Goal: Task Accomplishment & Management: Complete application form

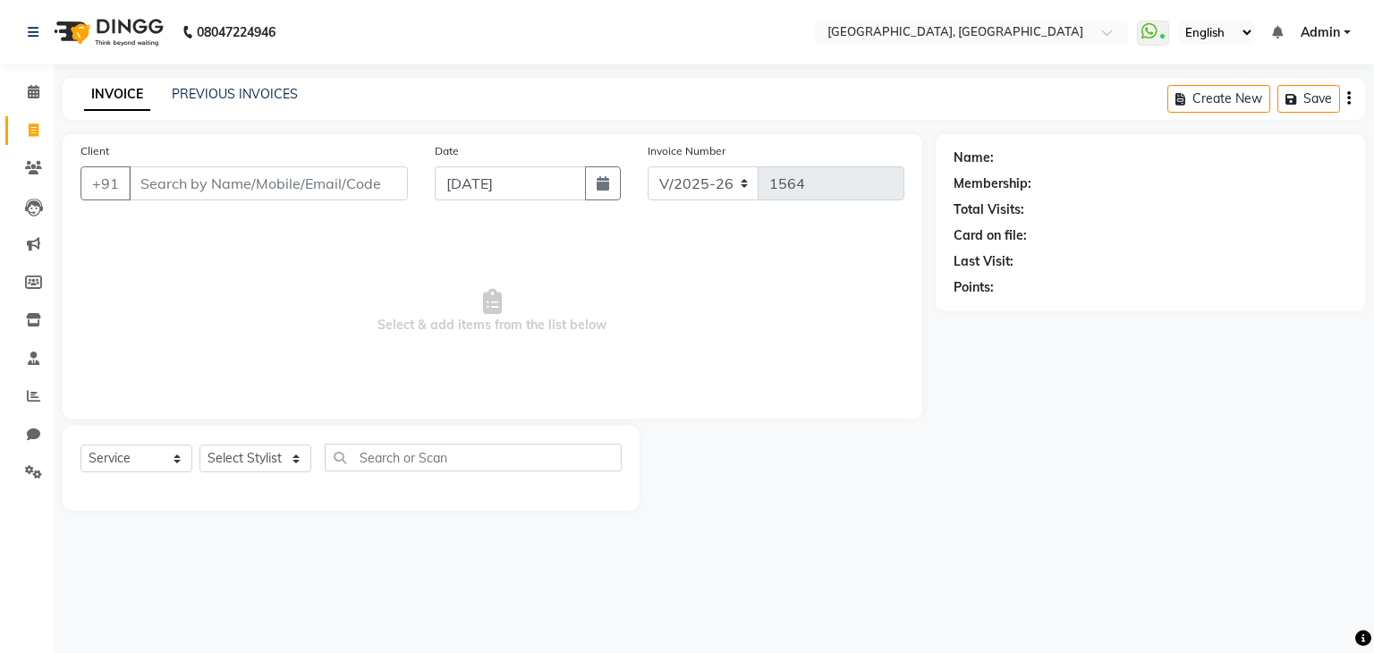
select select "6682"
select select "service"
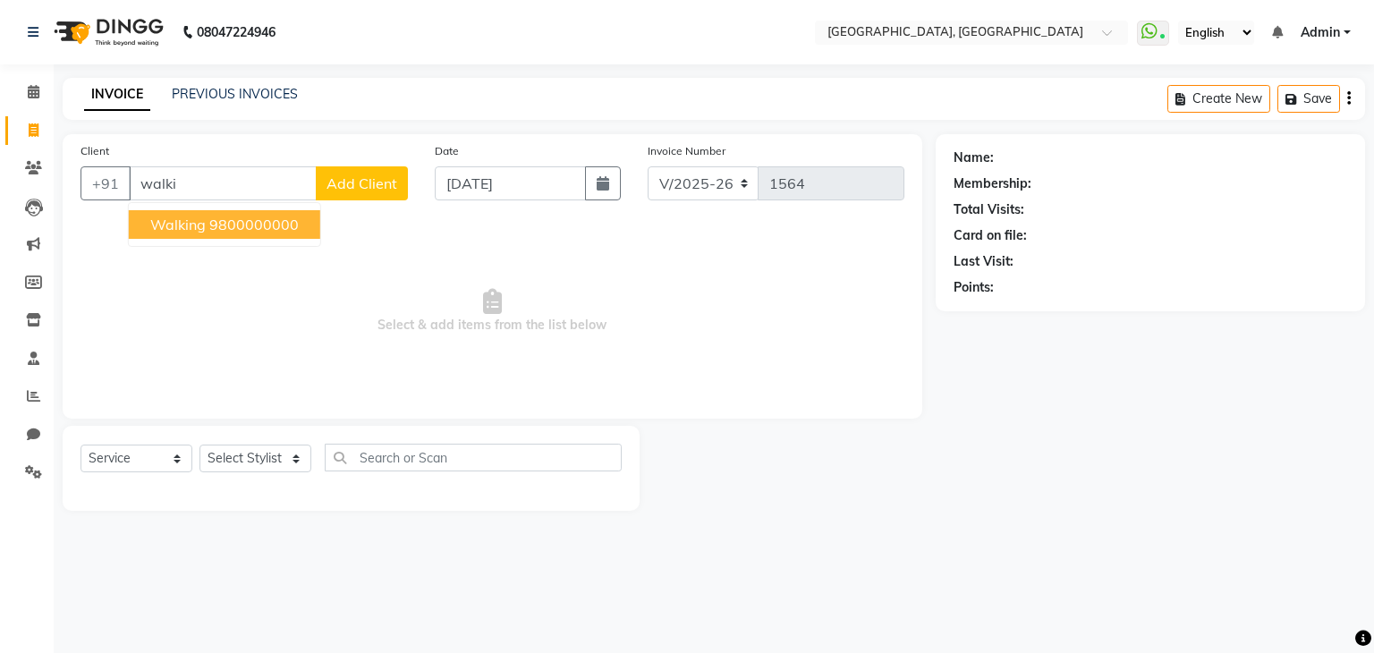
click at [259, 229] on ngb-highlight "9800000000" at bounding box center [253, 225] width 89 height 18
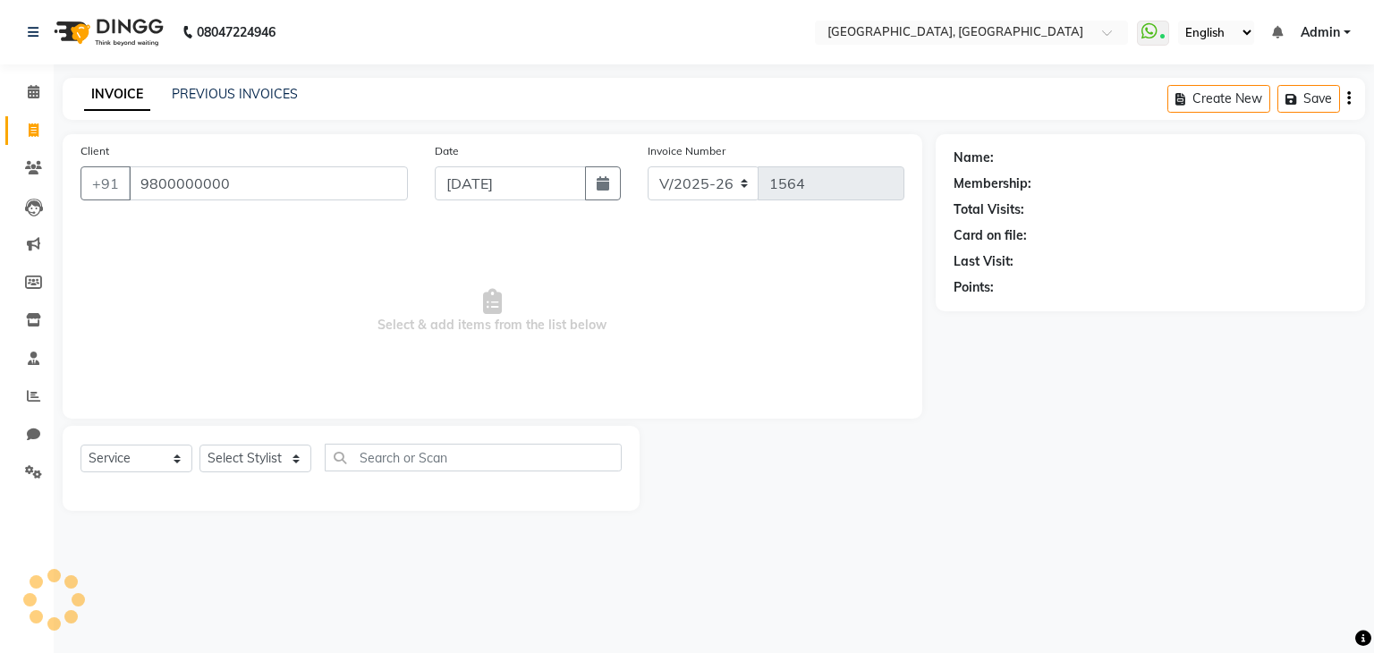
type input "9800000000"
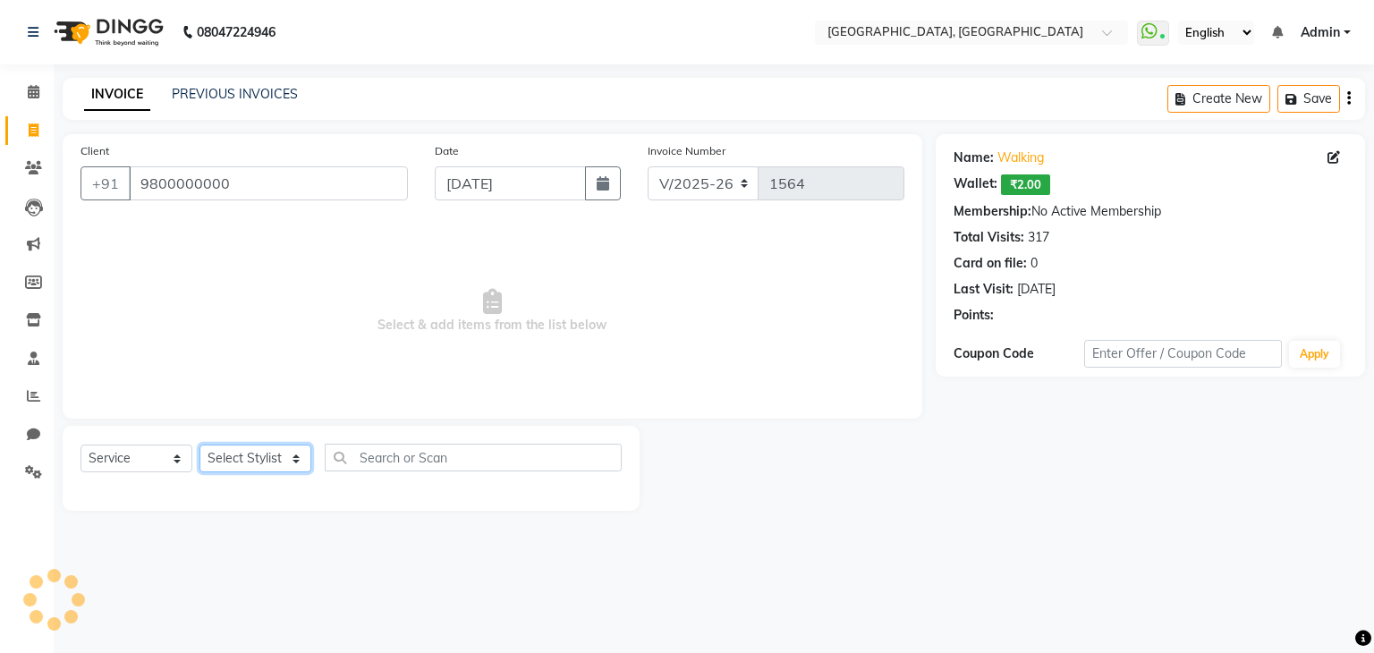
click at [252, 457] on select "Select Stylist Aarti paswan Ankit Arjun Athing Femita [PERSON_NAME] [PERSON_NAM…" at bounding box center [255, 459] width 112 height 28
select select "75783"
click at [199, 445] on select "Select Stylist Aarti paswan Ankit Arjun Athing Femita [PERSON_NAME] [PERSON_NAM…" at bounding box center [255, 459] width 112 height 28
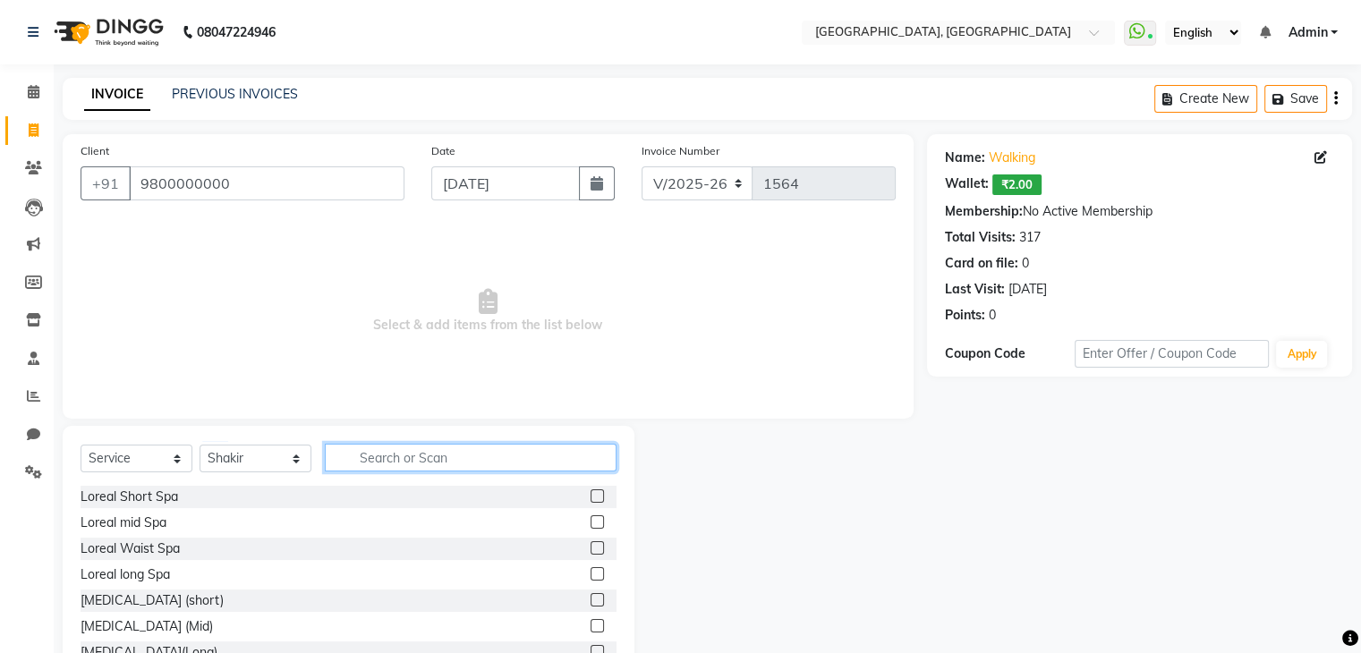
click at [366, 452] on input "text" at bounding box center [471, 458] width 292 height 28
type input "cut"
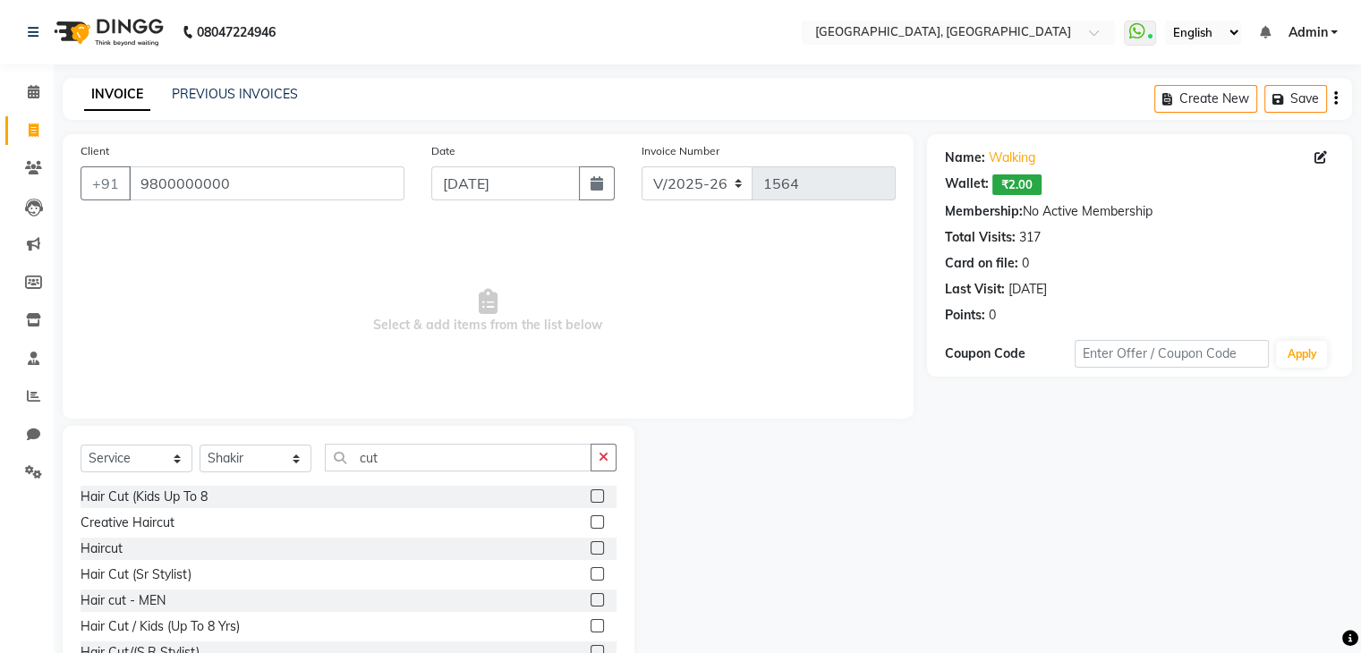
click at [590, 551] on label at bounding box center [596, 547] width 13 height 13
click at [590, 551] on input "checkbox" at bounding box center [596, 549] width 12 height 12
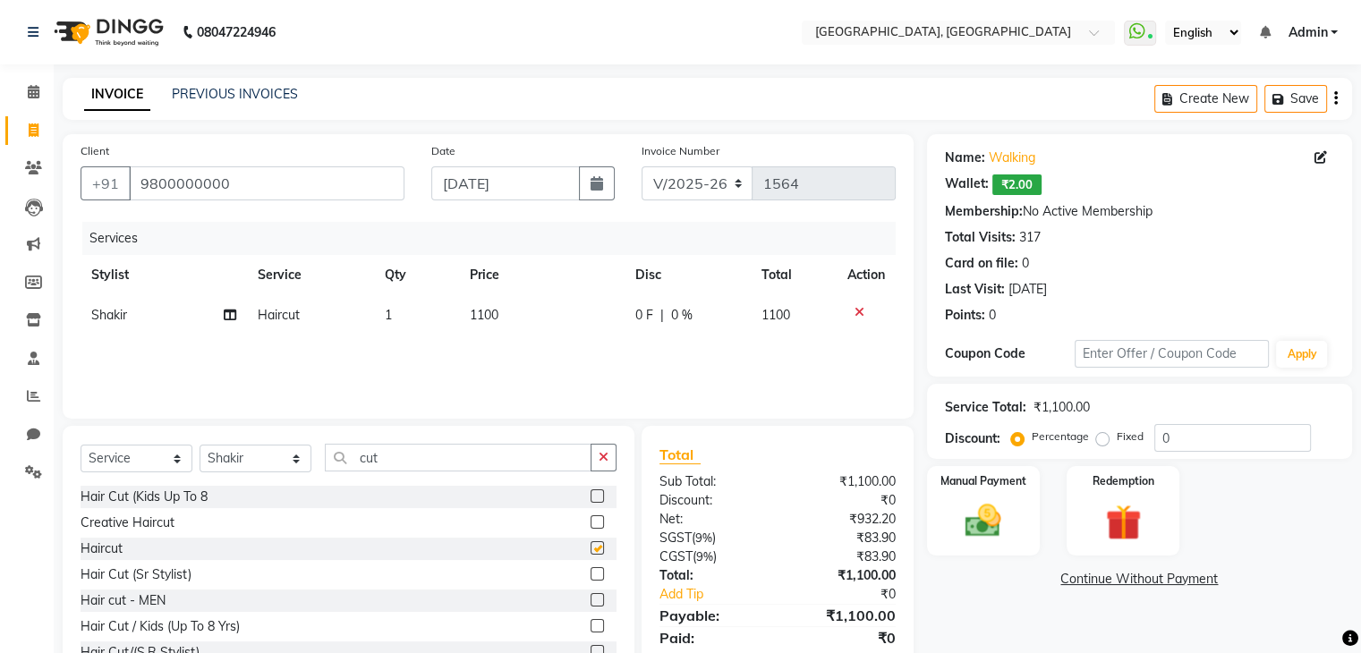
checkbox input "false"
click at [483, 327] on td "1100" at bounding box center [541, 315] width 165 height 40
select select "75783"
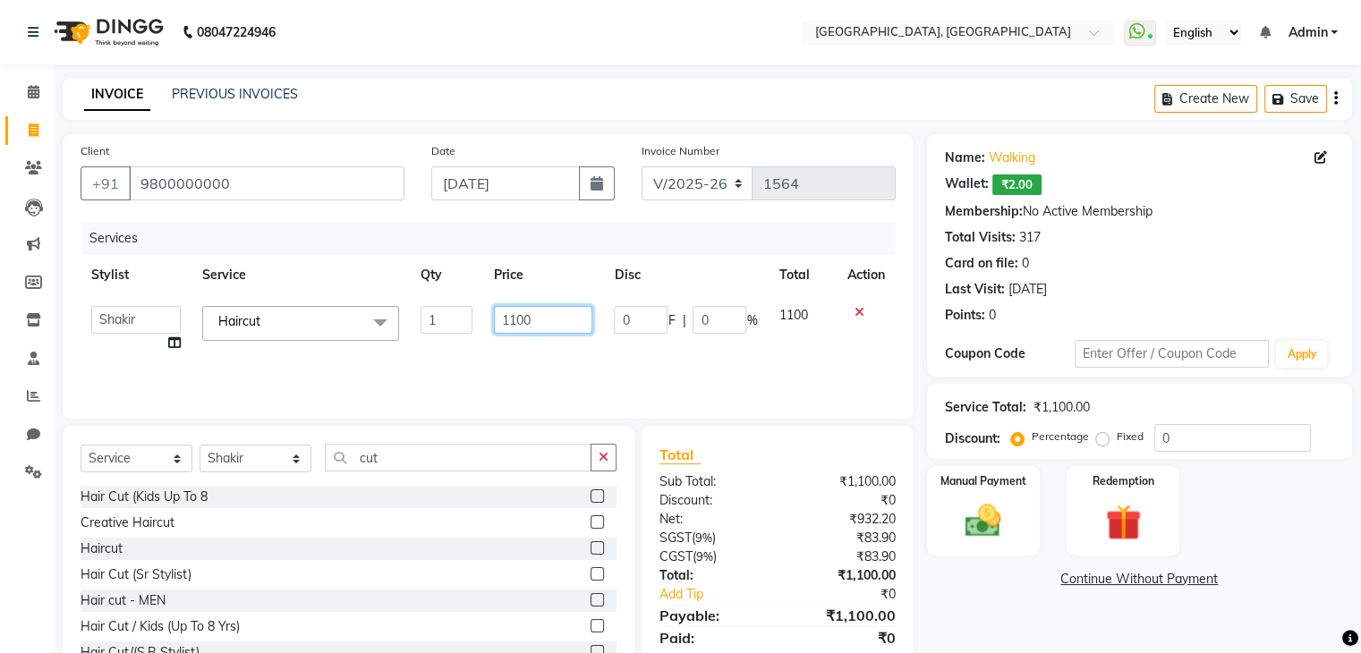
click at [522, 327] on input "1100" at bounding box center [543, 320] width 98 height 28
type input "1000"
click at [1048, 536] on div "Manual Payment Redemption" at bounding box center [1139, 510] width 452 height 89
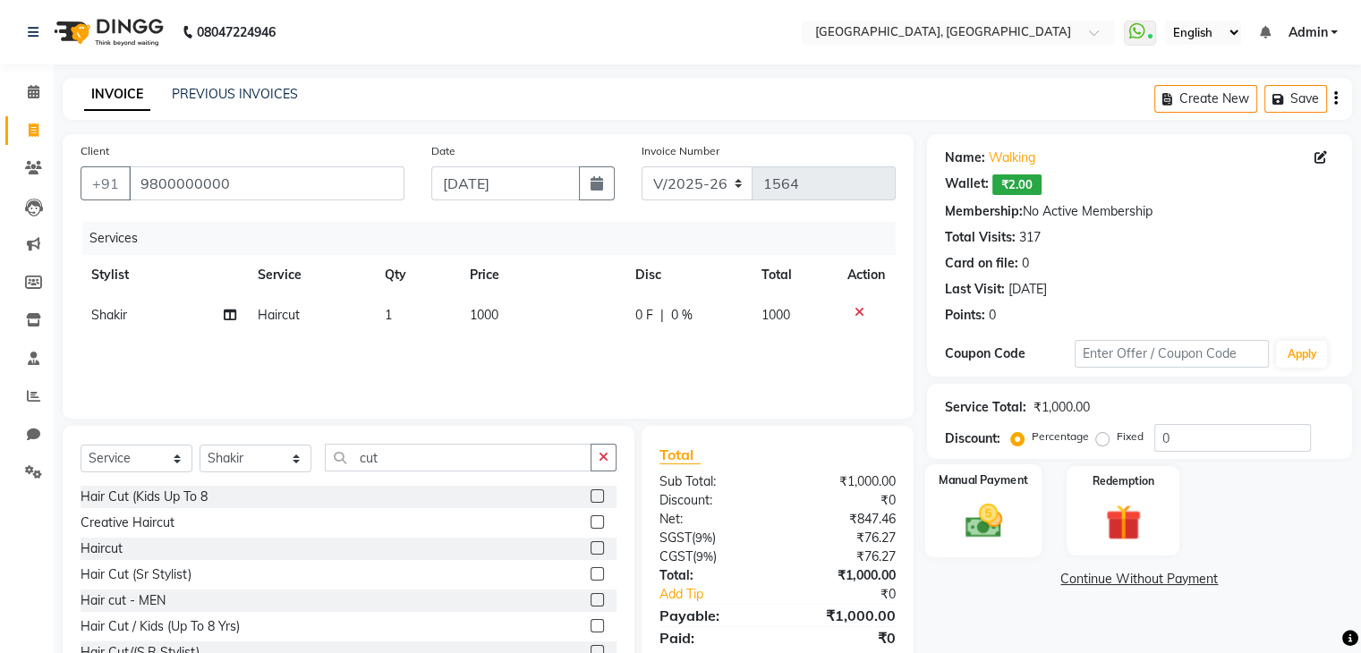
click at [1029, 523] on div "Manual Payment" at bounding box center [982, 510] width 117 height 92
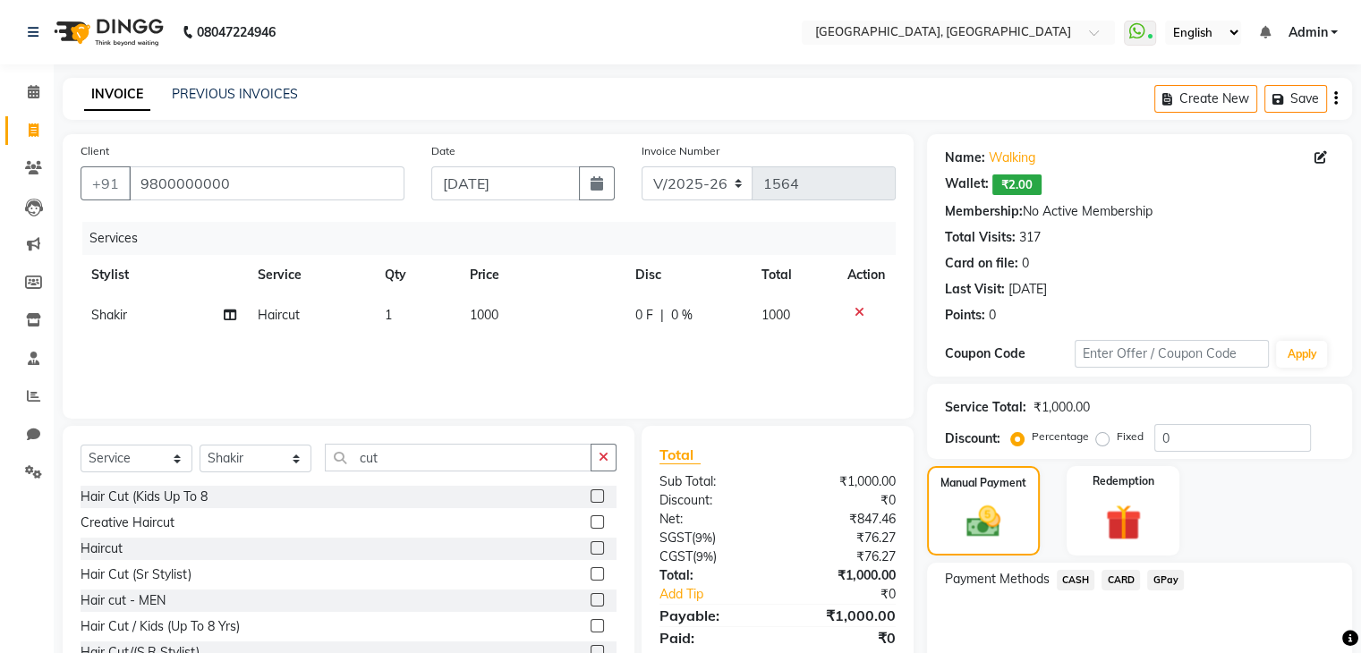
click at [1071, 581] on span "CASH" at bounding box center [1075, 580] width 38 height 21
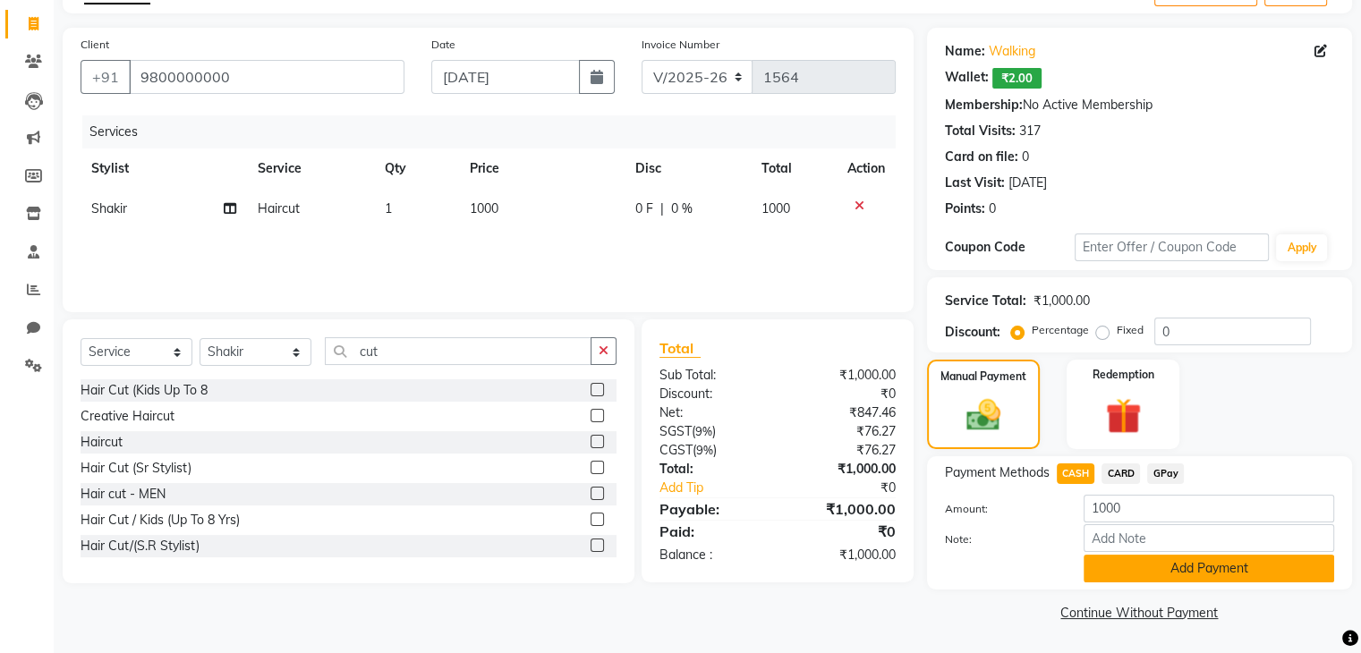
click at [1157, 566] on button "Add Payment" at bounding box center [1208, 569] width 250 height 28
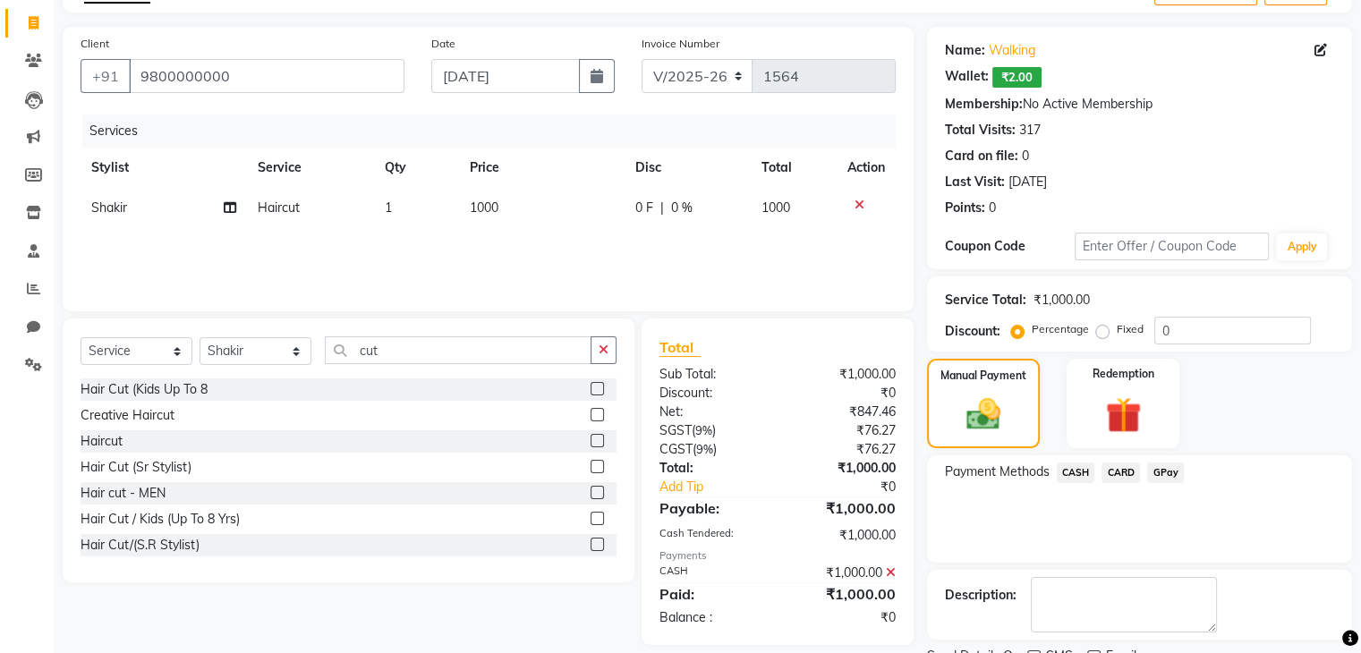
scroll to position [180, 0]
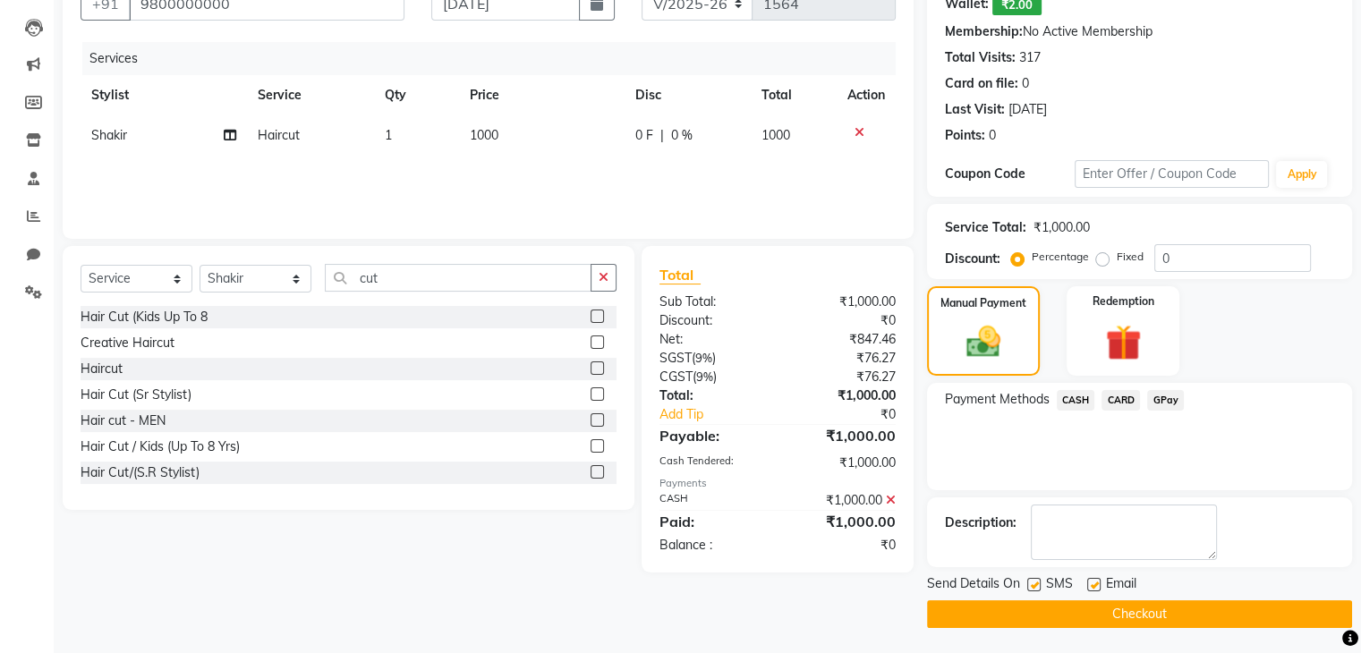
click at [1118, 612] on button "Checkout" at bounding box center [1139, 614] width 425 height 28
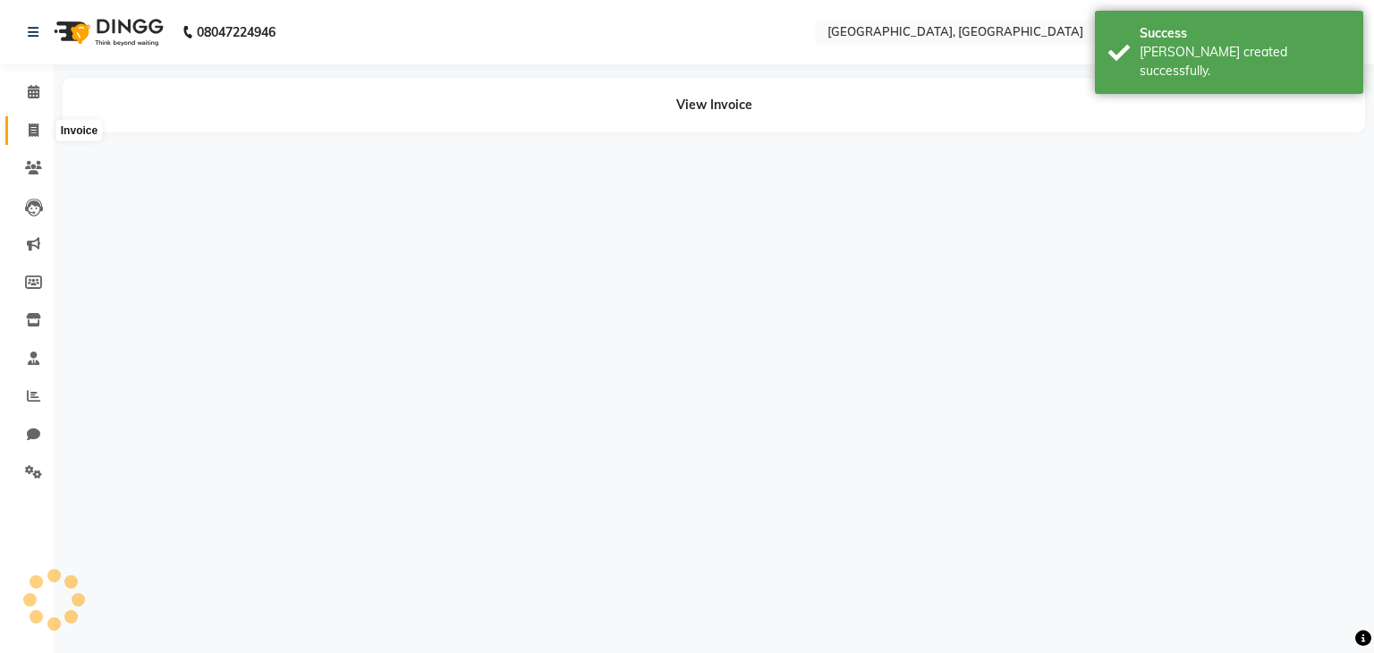
click at [32, 130] on icon at bounding box center [34, 129] width 10 height 13
select select "service"
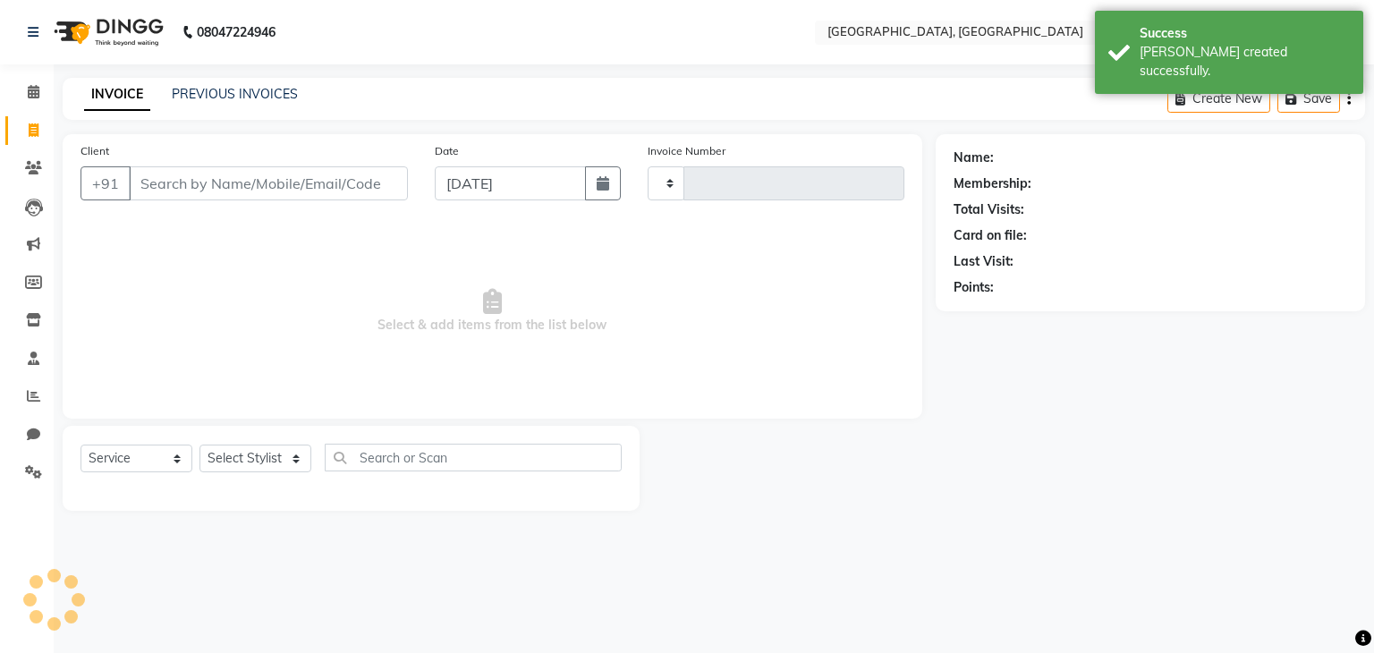
type input "1565"
select select "6682"
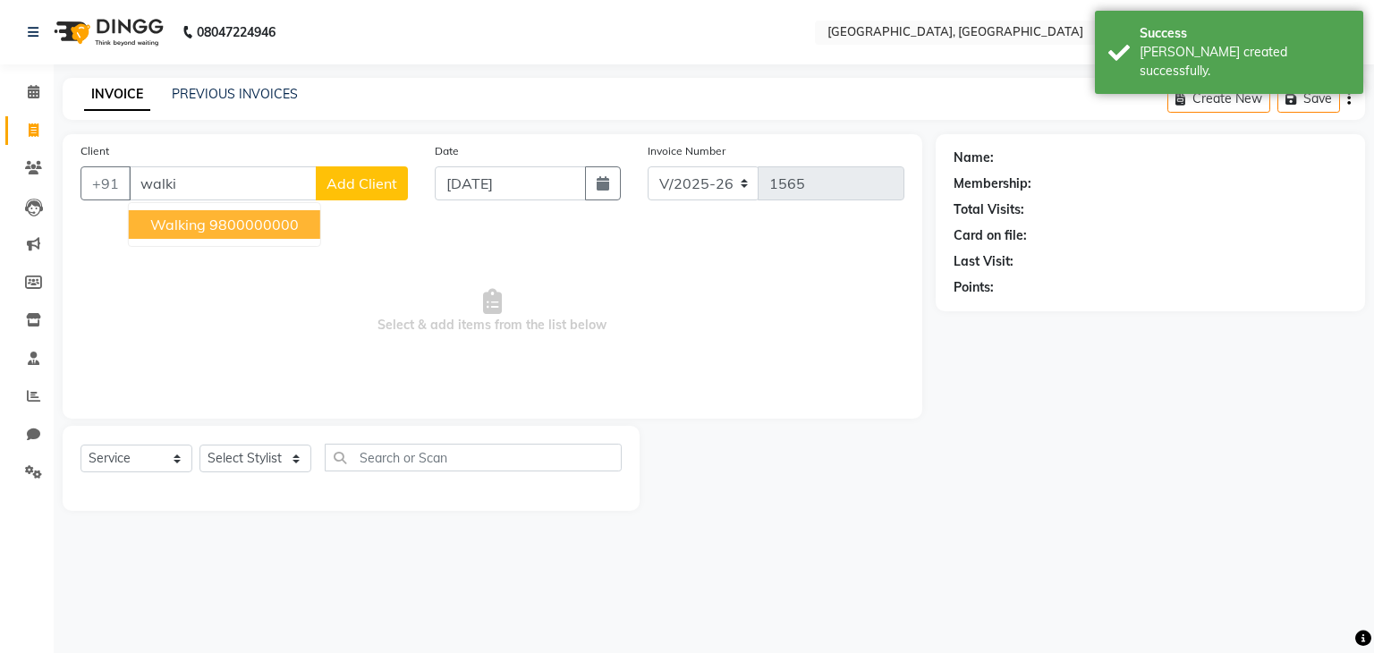
click at [193, 223] on span "walking" at bounding box center [177, 225] width 55 height 18
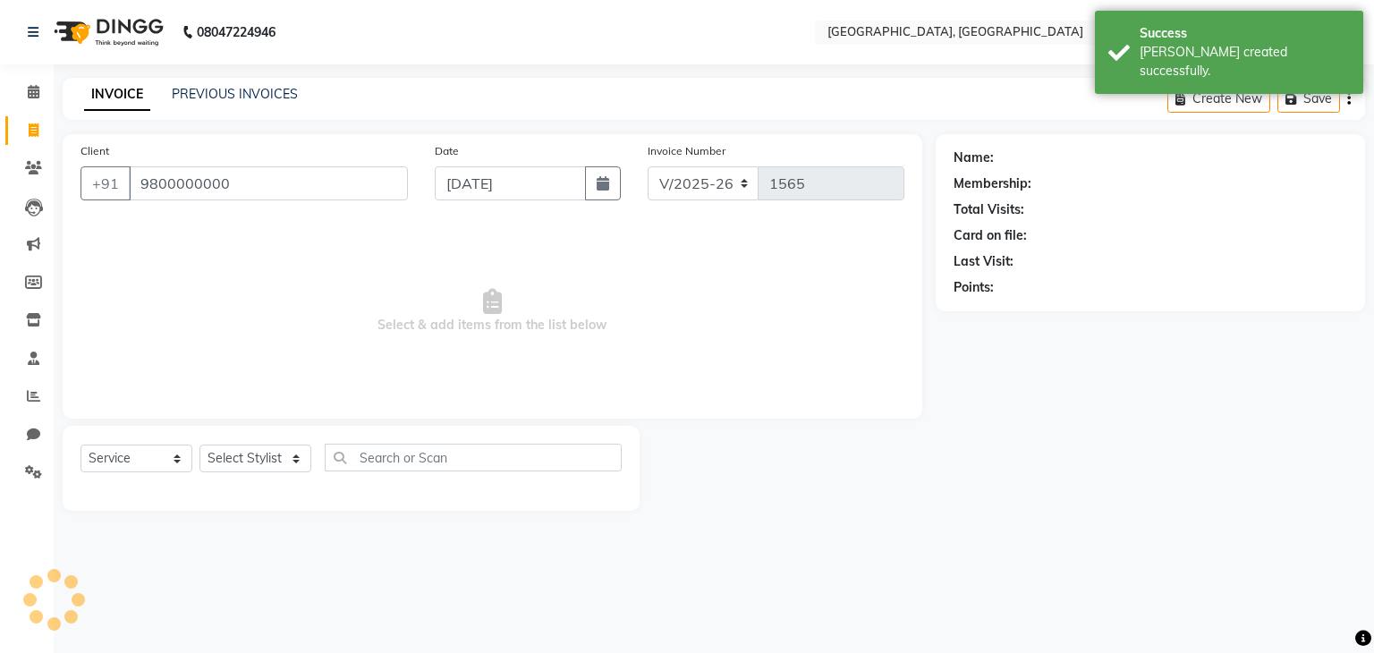
type input "9800000000"
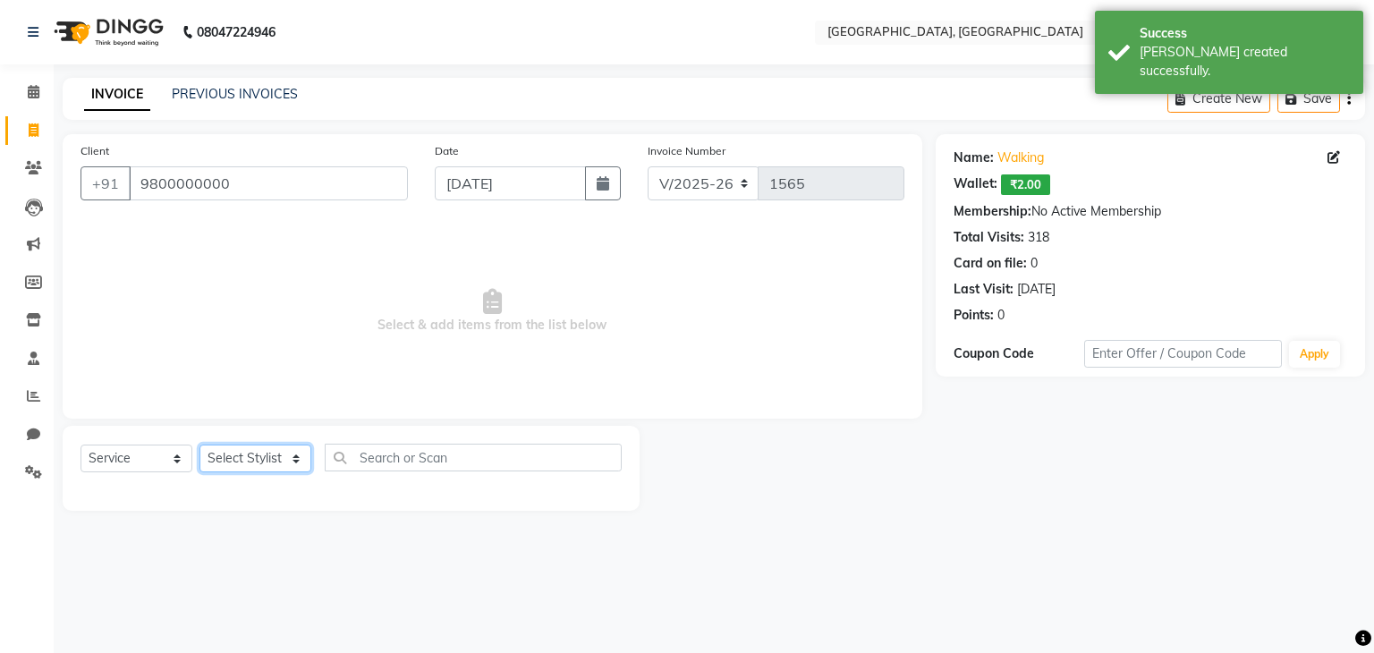
click at [268, 462] on select "Select Stylist Aarti paswan Ankit Arjun Athing Femita Junu Mansi Mustafa Noor k…" at bounding box center [255, 459] width 112 height 28
select select "68292"
click at [199, 445] on select "Select Stylist Aarti paswan Ankit Arjun Athing Femita Junu Mansi Mustafa Noor k…" at bounding box center [255, 459] width 112 height 28
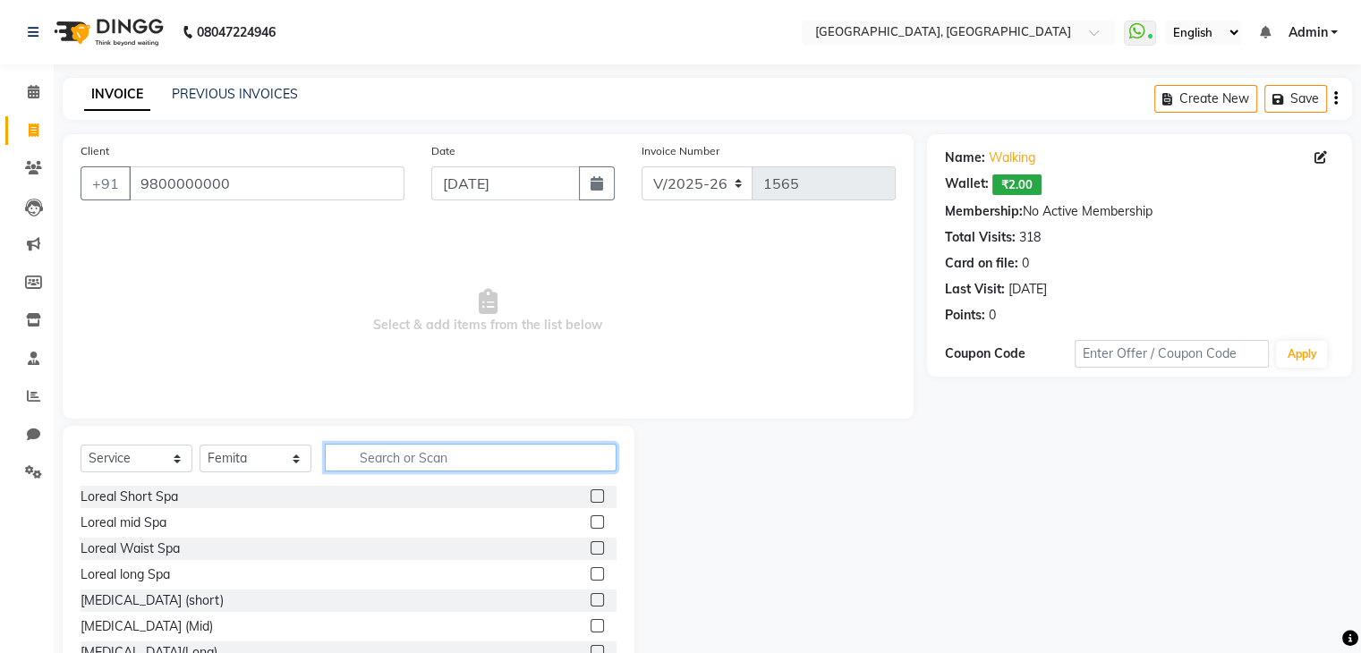
click at [404, 469] on input "text" at bounding box center [471, 458] width 292 height 28
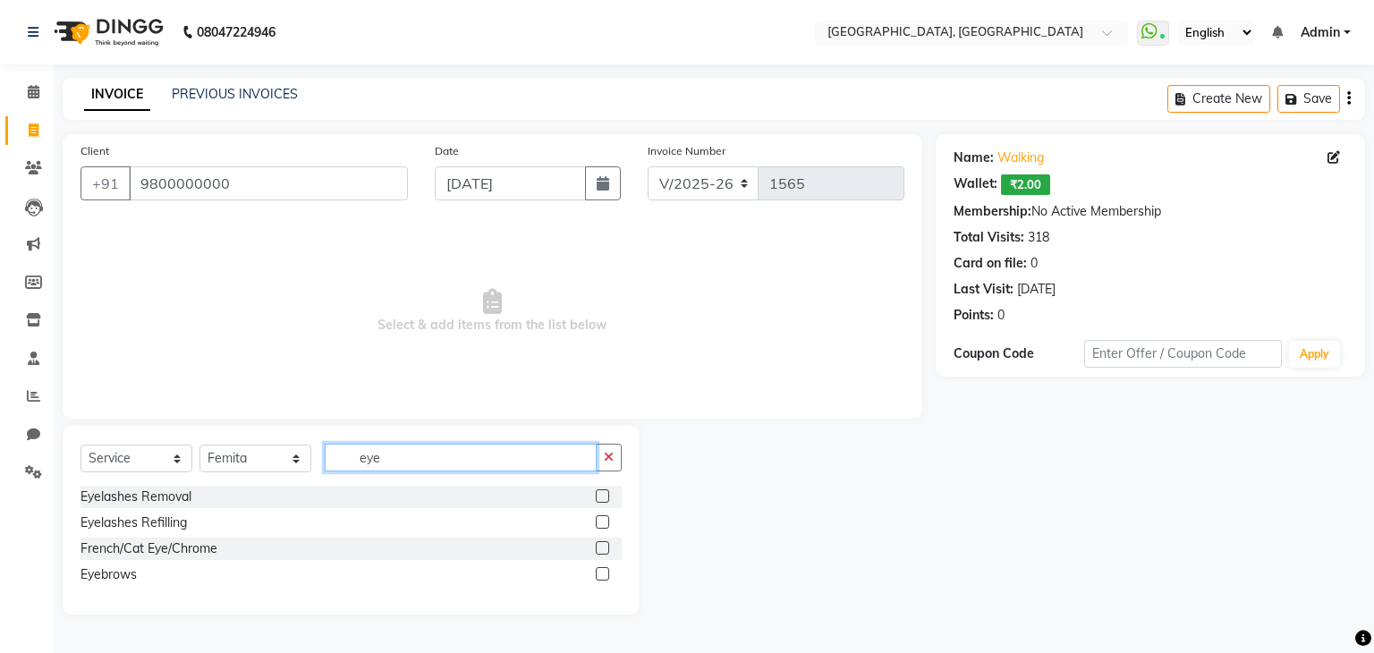
type input "eye"
click at [602, 568] on label at bounding box center [602, 573] width 13 height 13
click at [602, 569] on input "checkbox" at bounding box center [602, 575] width 12 height 12
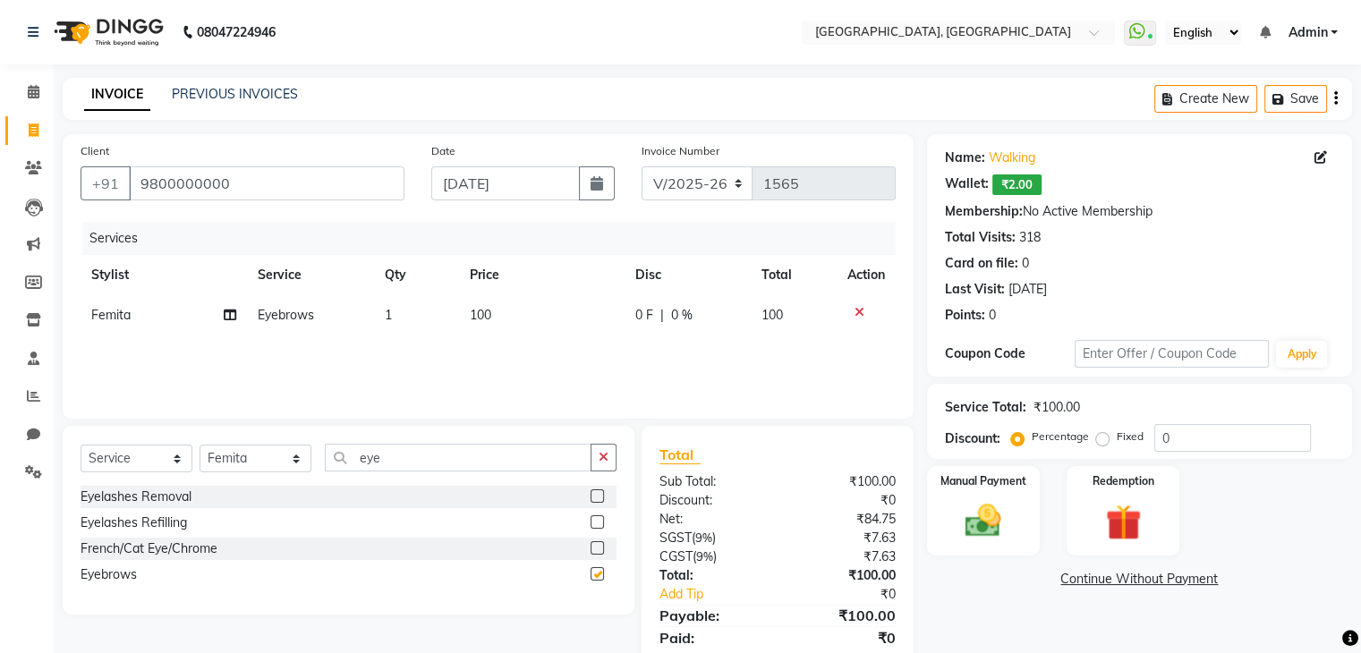
checkbox input "false"
click at [605, 455] on icon "button" at bounding box center [603, 457] width 10 height 13
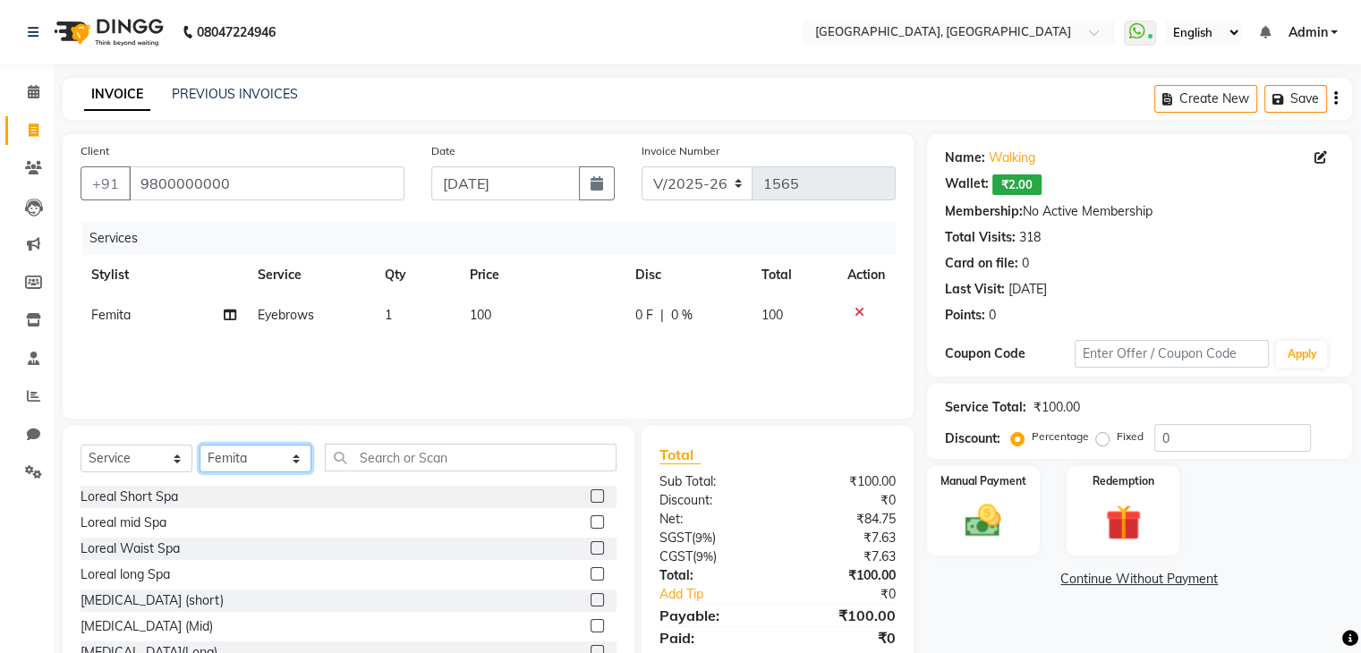
click at [276, 452] on select "Select Stylist Aarti paswan Ankit Arjun Athing Femita Junu Mansi Mustafa Noor k…" at bounding box center [255, 459] width 112 height 28
select select "75784"
click at [199, 445] on select "Select Stylist Aarti paswan Ankit Arjun Athing Femita Junu Mansi Mustafa Noor k…" at bounding box center [255, 459] width 112 height 28
click at [431, 462] on input "text" at bounding box center [471, 458] width 292 height 28
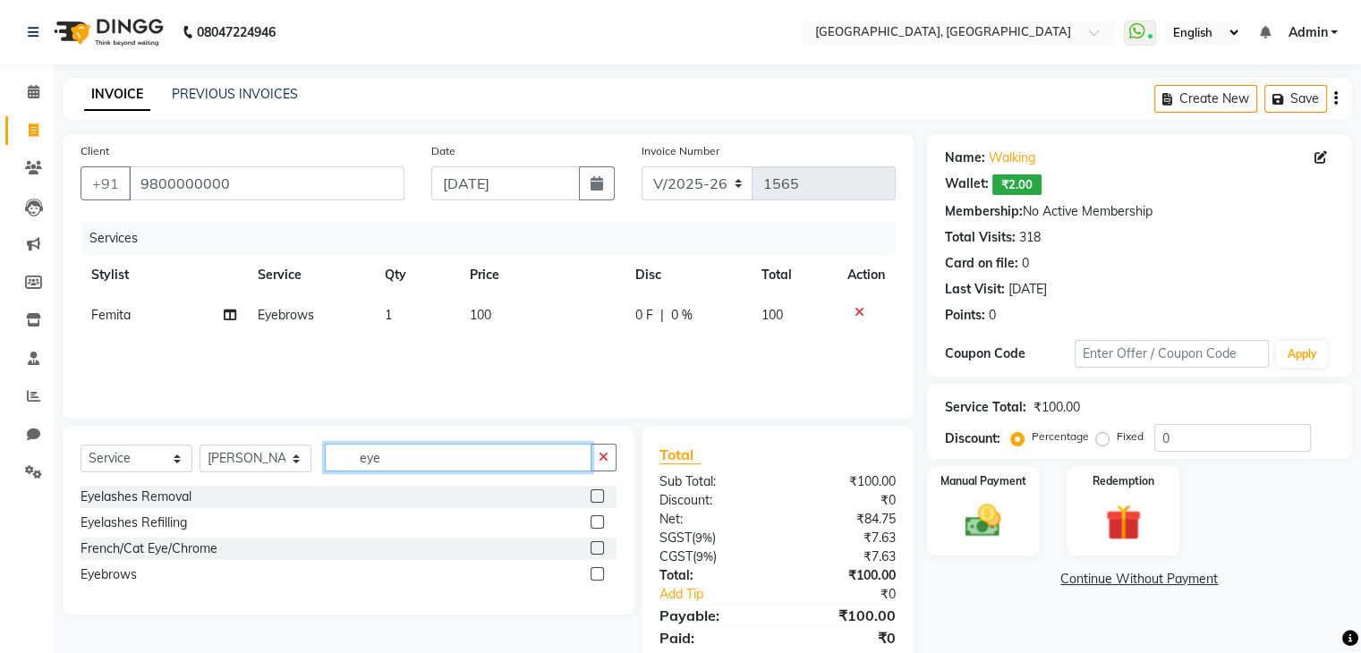
type input "eye"
click at [587, 577] on div "Eyebrows" at bounding box center [349, 575] width 536 height 22
click at [600, 573] on label at bounding box center [596, 573] width 13 height 13
click at [600, 573] on input "checkbox" at bounding box center [596, 575] width 12 height 12
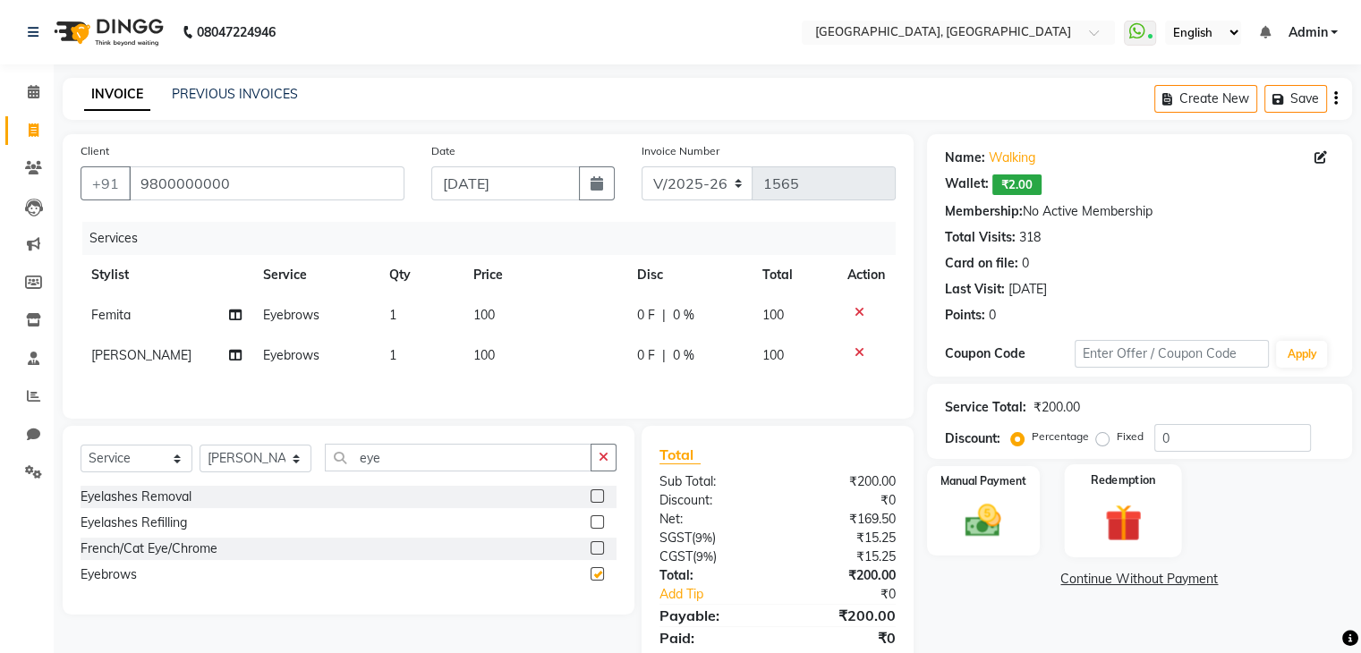
checkbox input "false"
click at [1007, 515] on img at bounding box center [983, 521] width 60 height 43
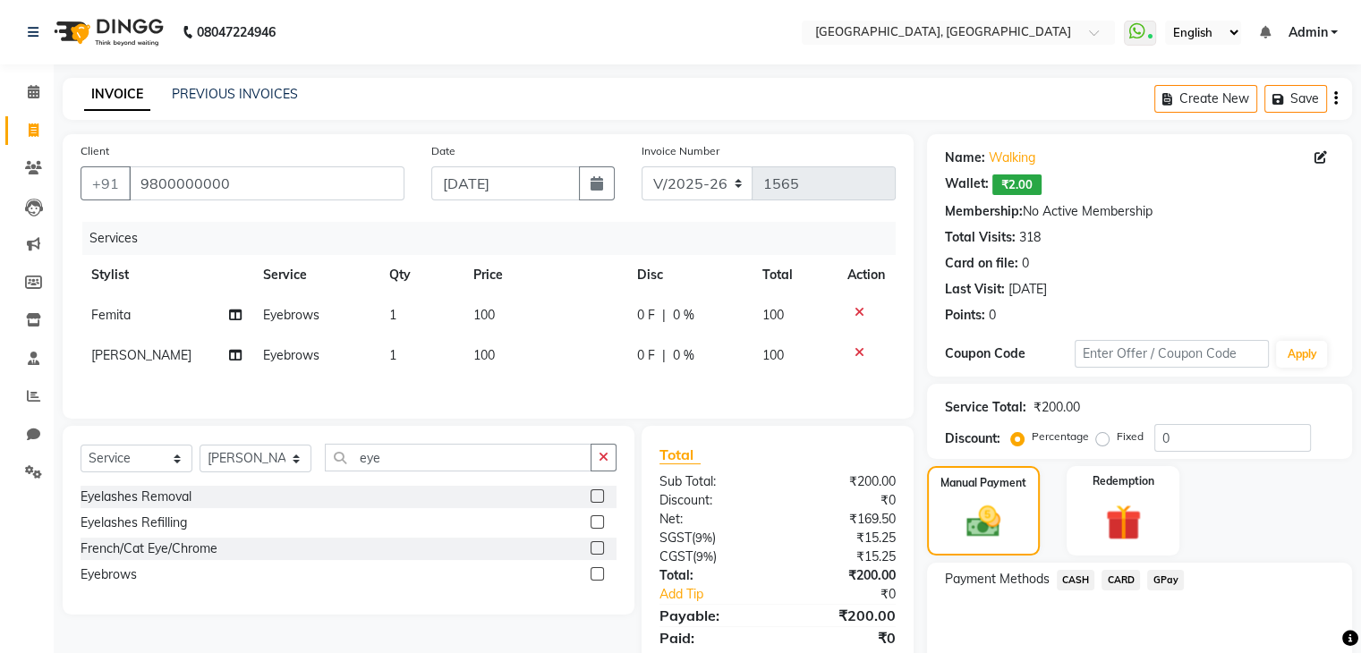
click at [1113, 578] on span "CARD" at bounding box center [1120, 580] width 38 height 21
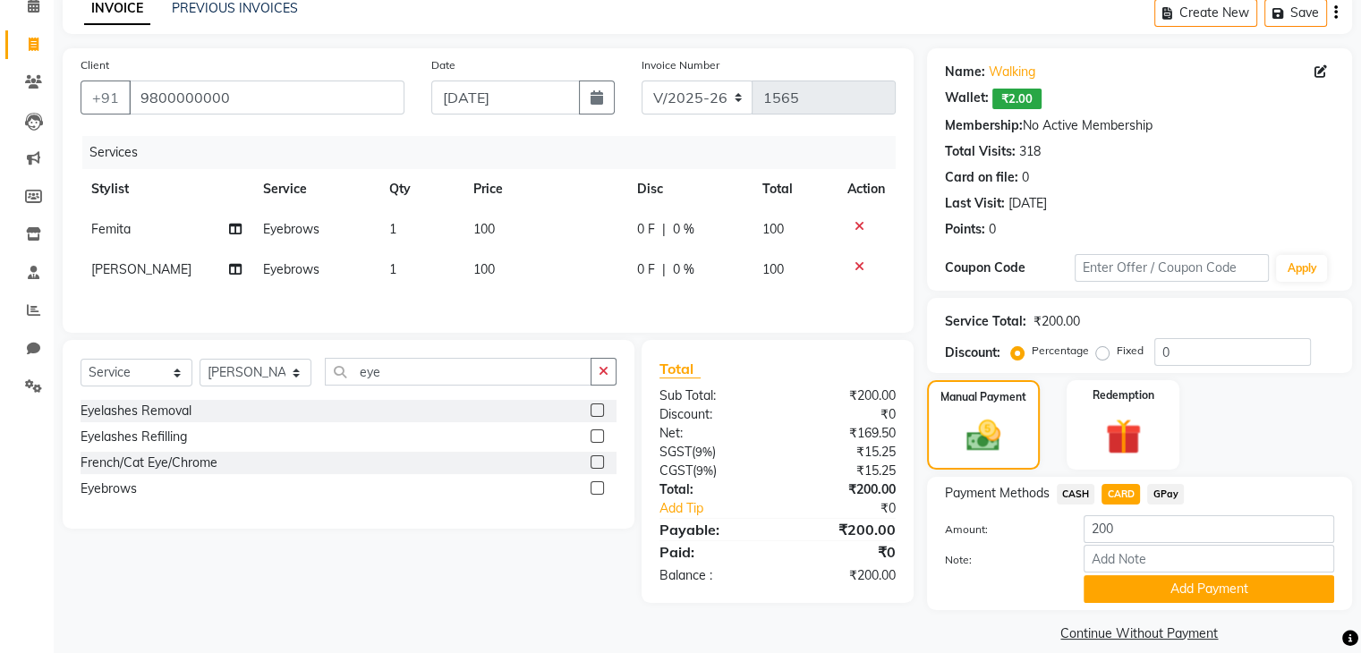
click at [1113, 578] on button "Add Payment" at bounding box center [1208, 589] width 250 height 28
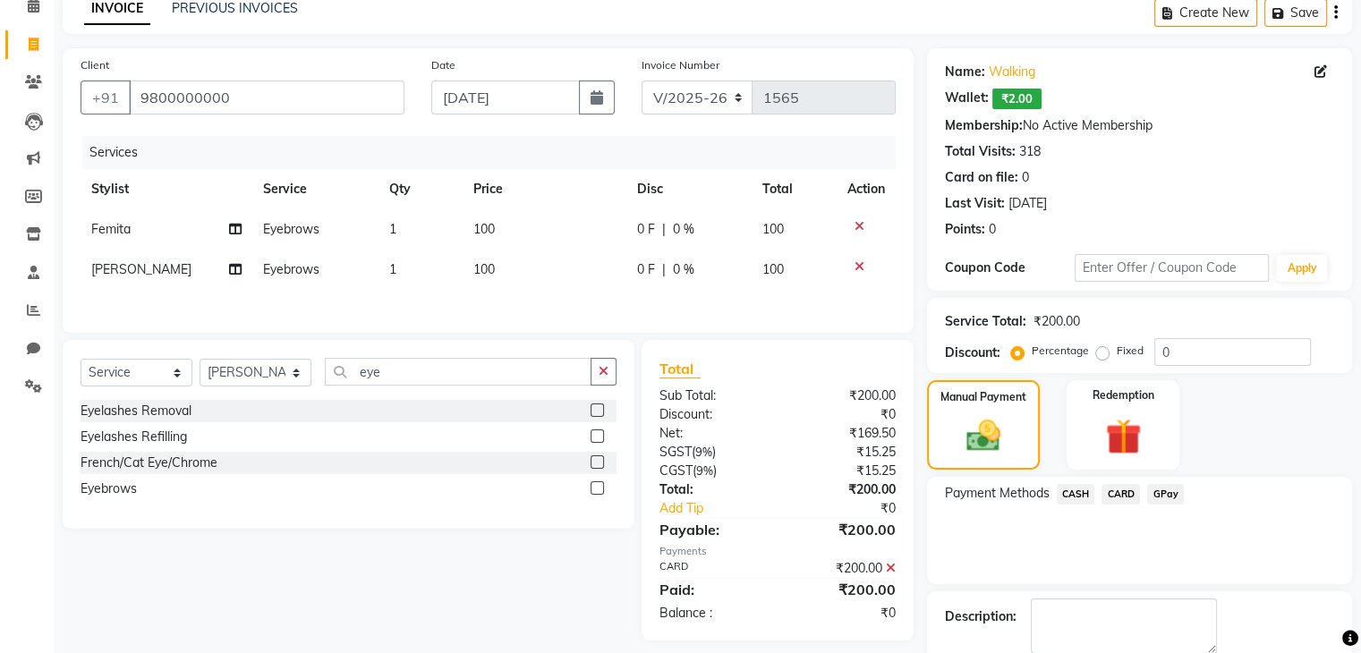
scroll to position [180, 0]
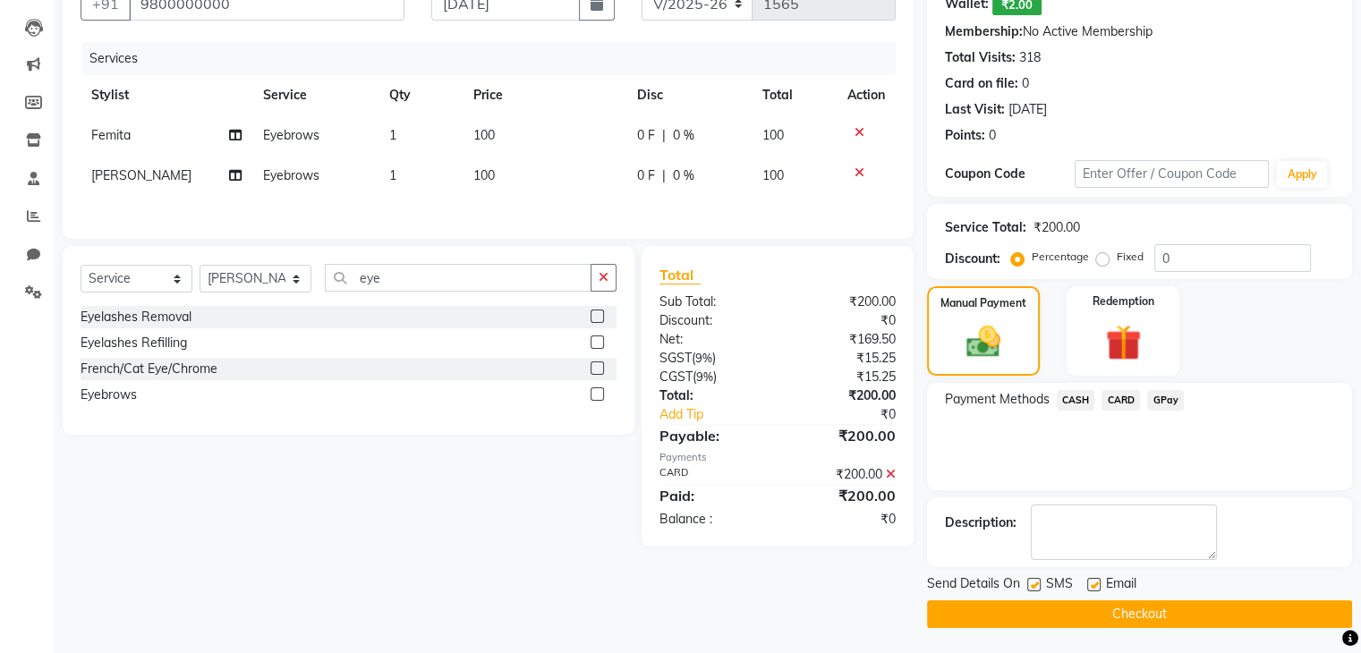
click at [1085, 611] on button "Checkout" at bounding box center [1139, 614] width 425 height 28
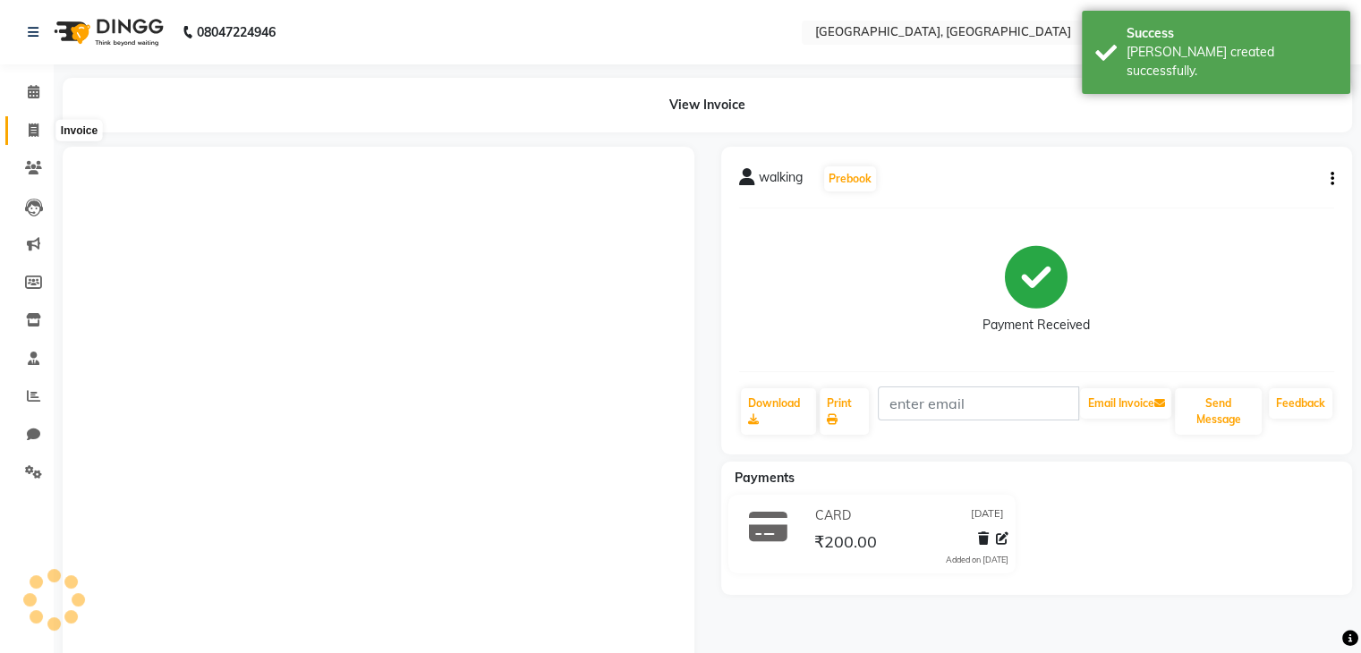
click at [25, 130] on span at bounding box center [33, 131] width 31 height 21
select select "6682"
select select "service"
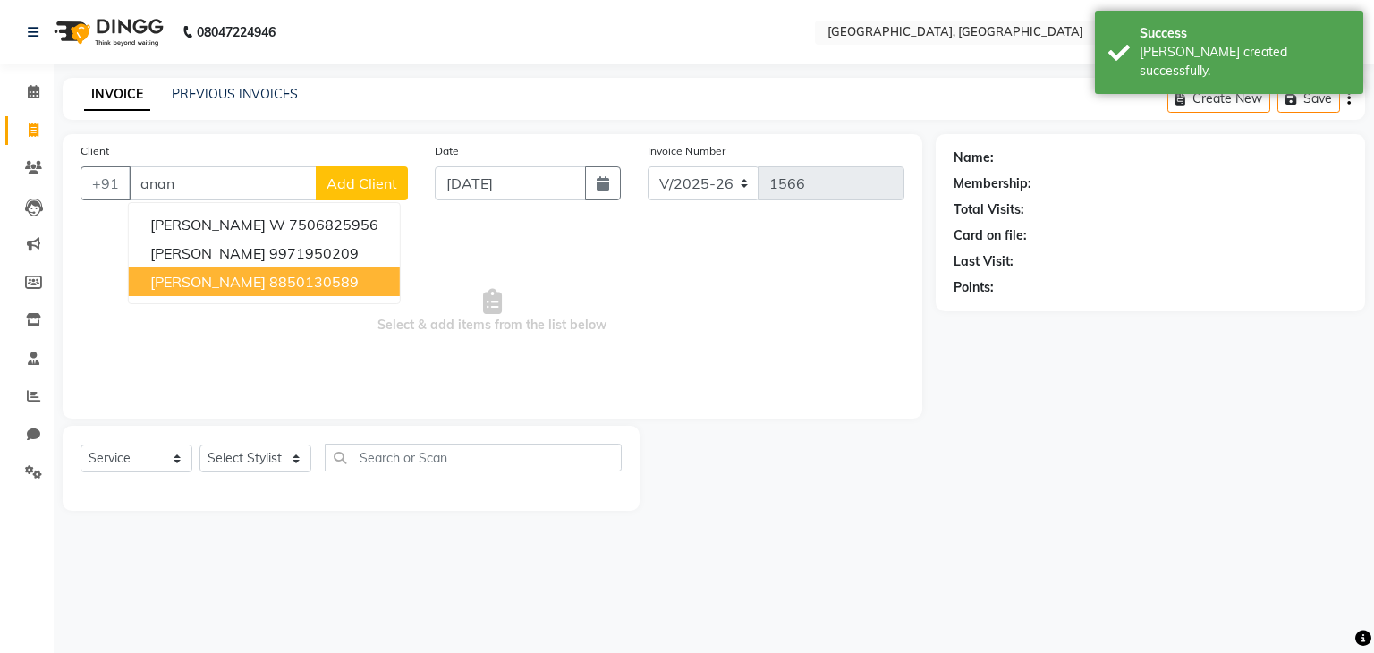
click at [221, 273] on span "Ananya W" at bounding box center [207, 282] width 115 height 18
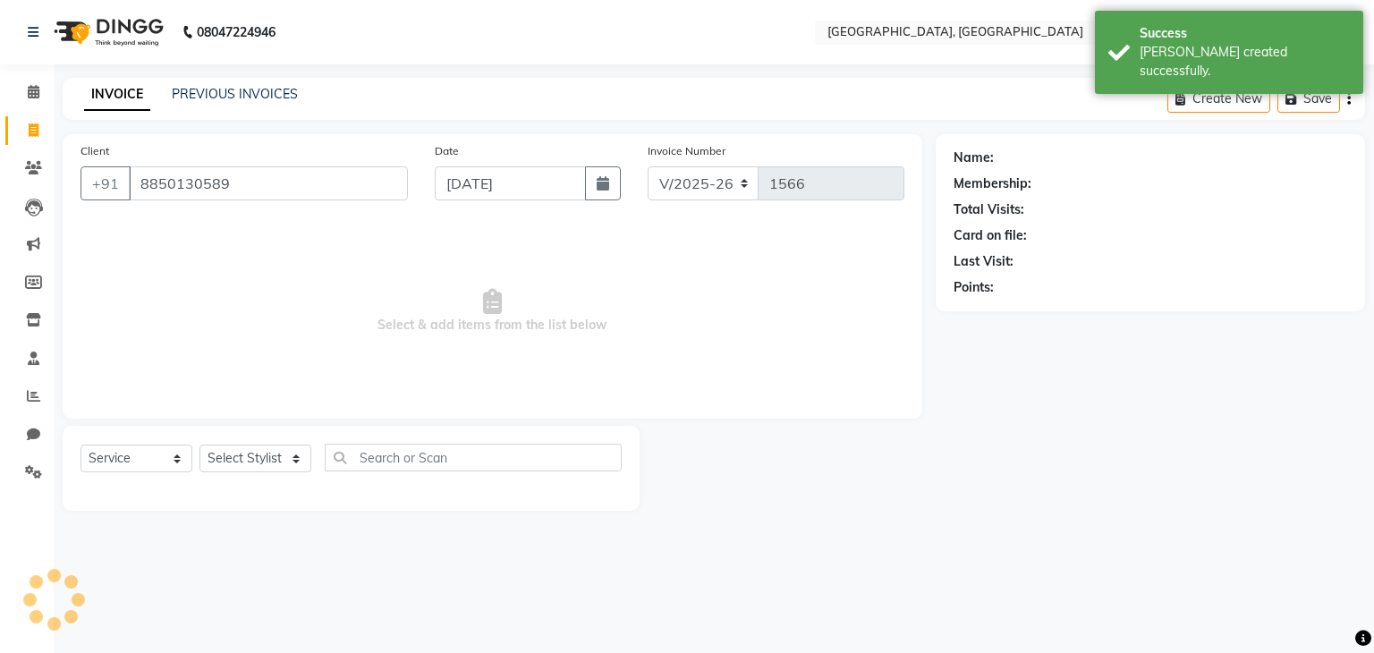
type input "8850130589"
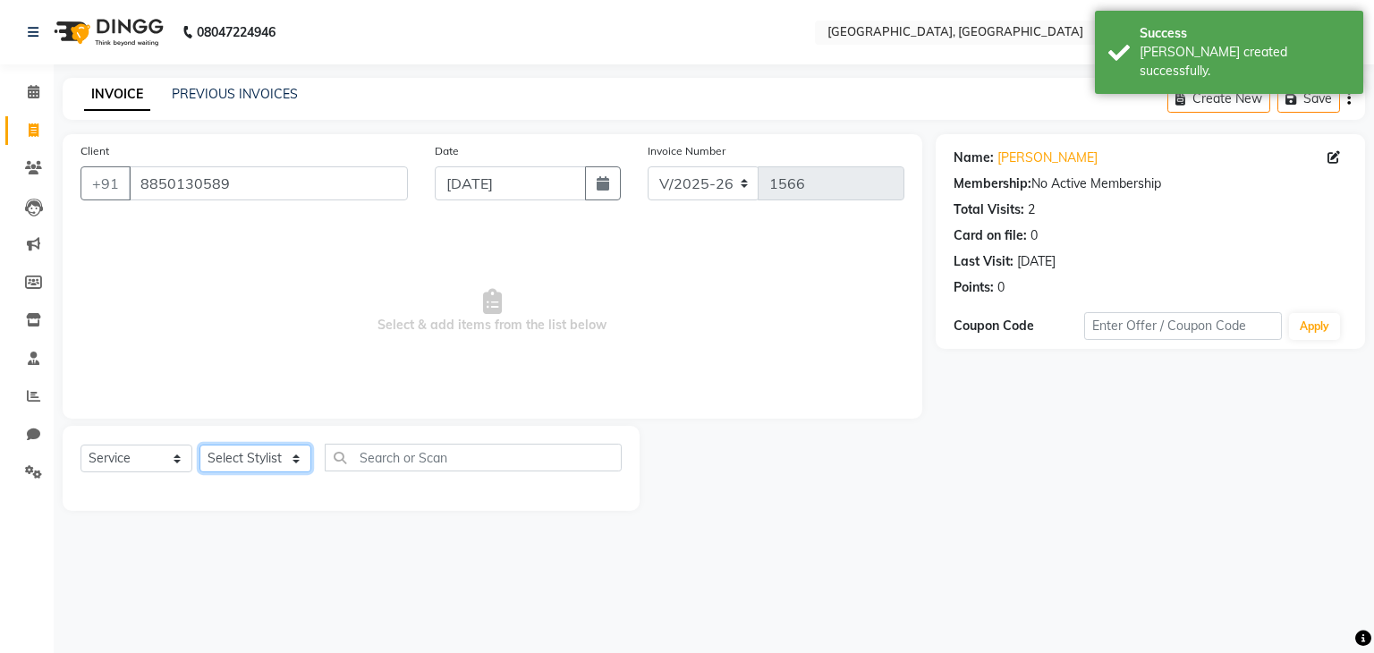
click at [259, 450] on select "Select Stylist Aarti paswan Ankit Arjun Athing Femita Junu Mansi Mustafa Noor k…" at bounding box center [255, 459] width 112 height 28
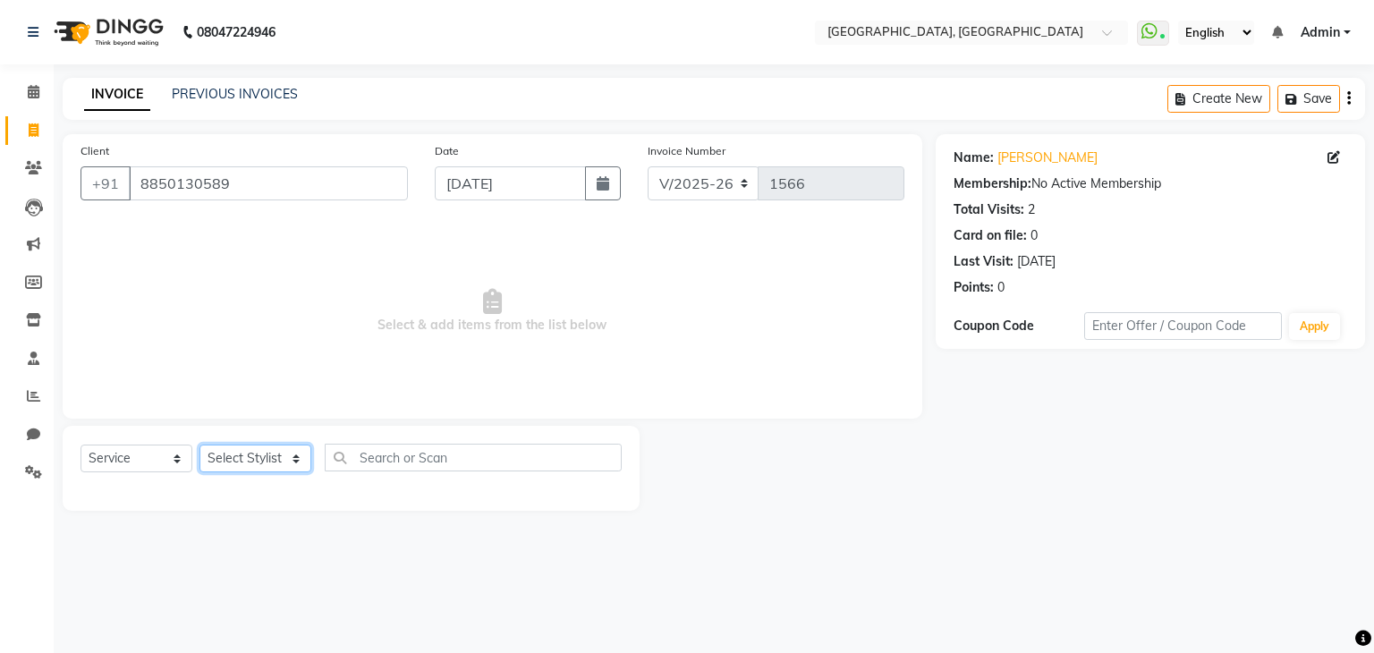
select select "71762"
click at [199, 445] on select "Select Stylist Aarti paswan Ankit Arjun Athing Femita Junu Mansi Mustafa Noor k…" at bounding box center [255, 459] width 112 height 28
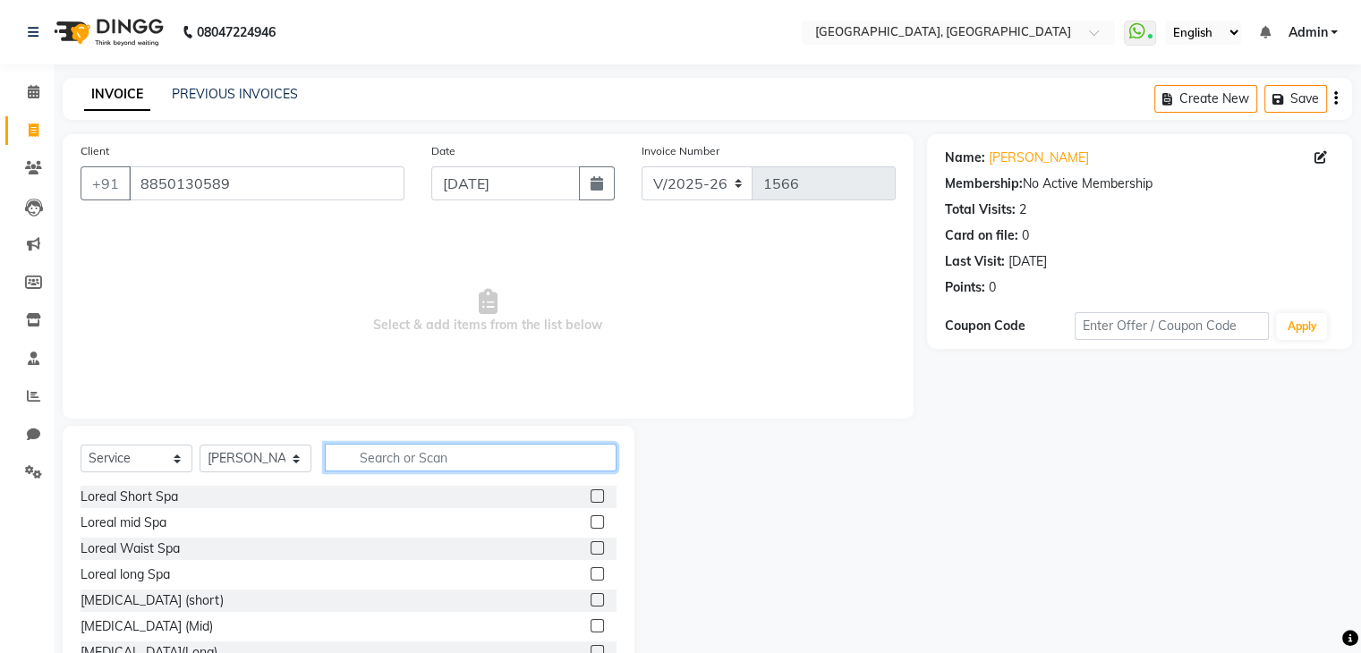
click at [368, 460] on input "text" at bounding box center [471, 458] width 292 height 28
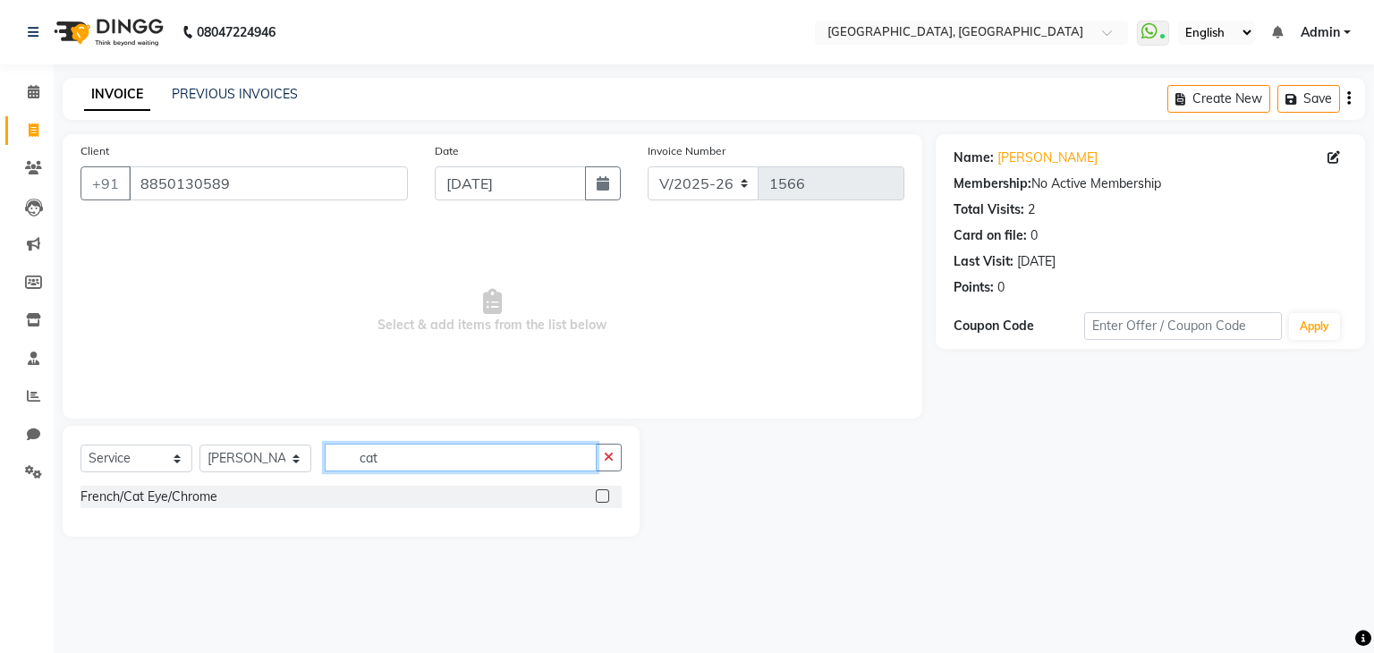
type input "cat"
click at [608, 496] on label at bounding box center [602, 495] width 13 height 13
click at [607, 496] on input "checkbox" at bounding box center [602, 497] width 12 height 12
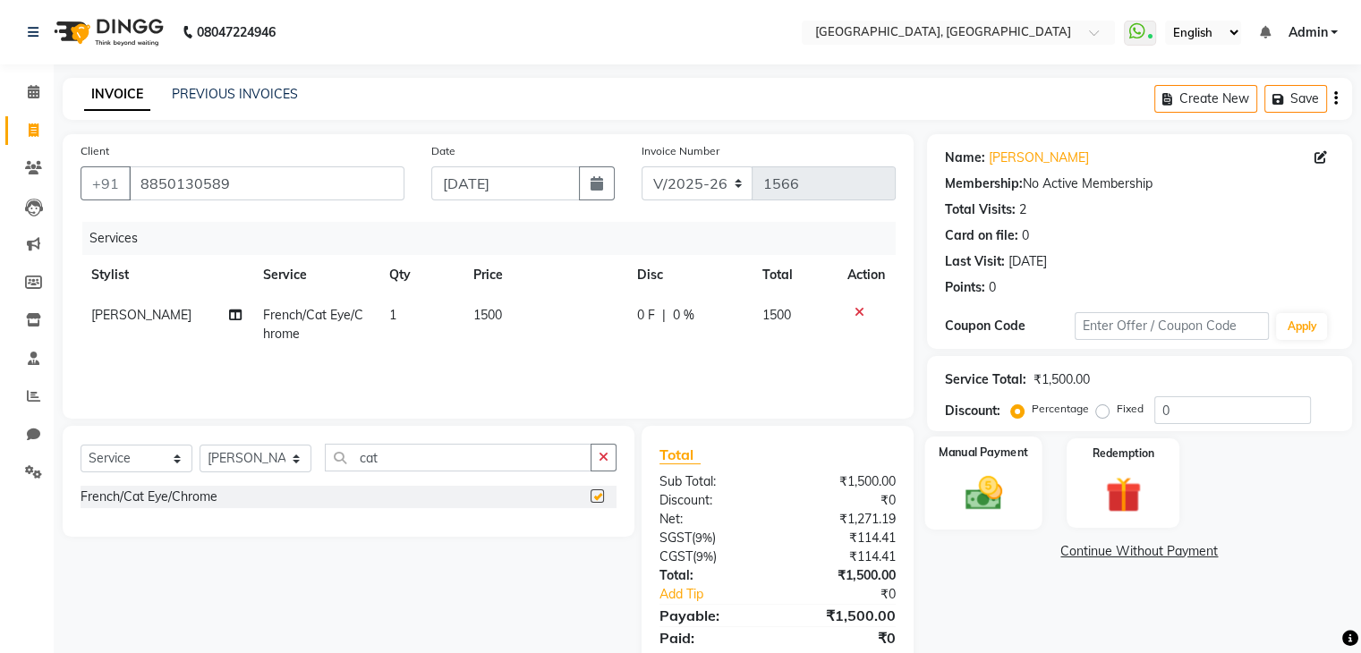
checkbox input "false"
click at [998, 505] on img at bounding box center [983, 493] width 60 height 43
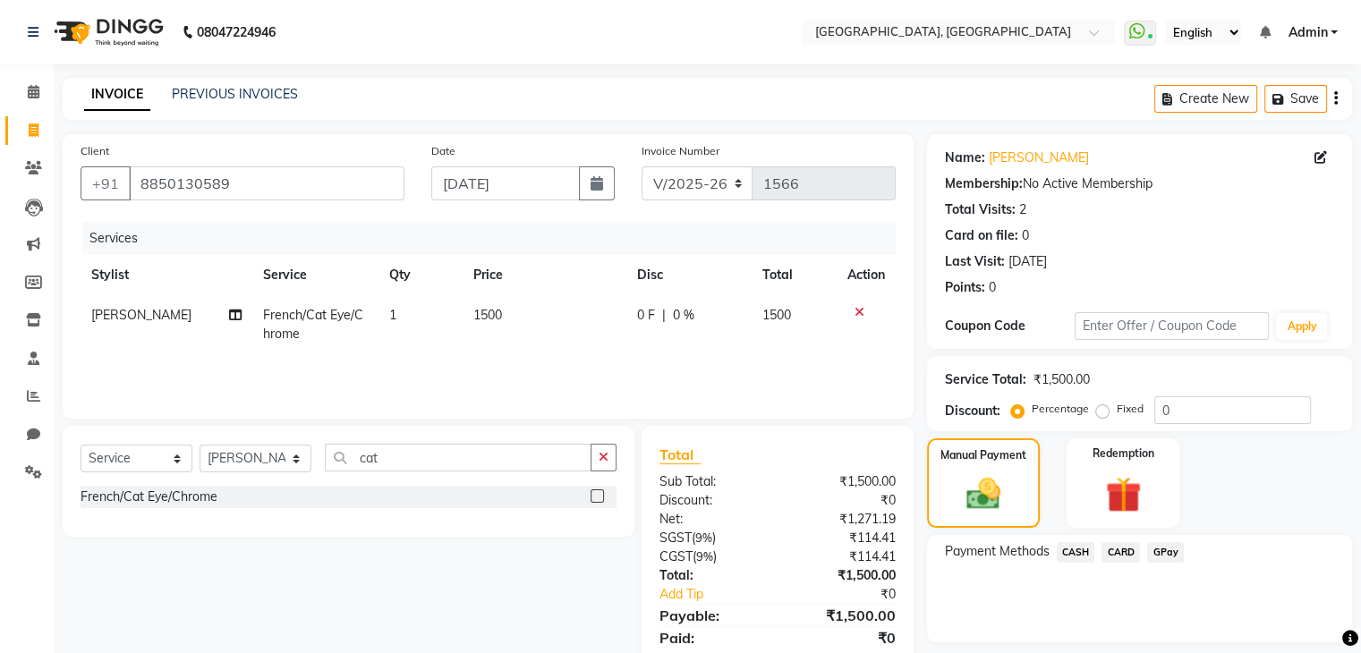
click at [1149, 554] on span "GPay" at bounding box center [1165, 552] width 37 height 21
click at [1139, 645] on button "Add Payment" at bounding box center [1208, 647] width 250 height 28
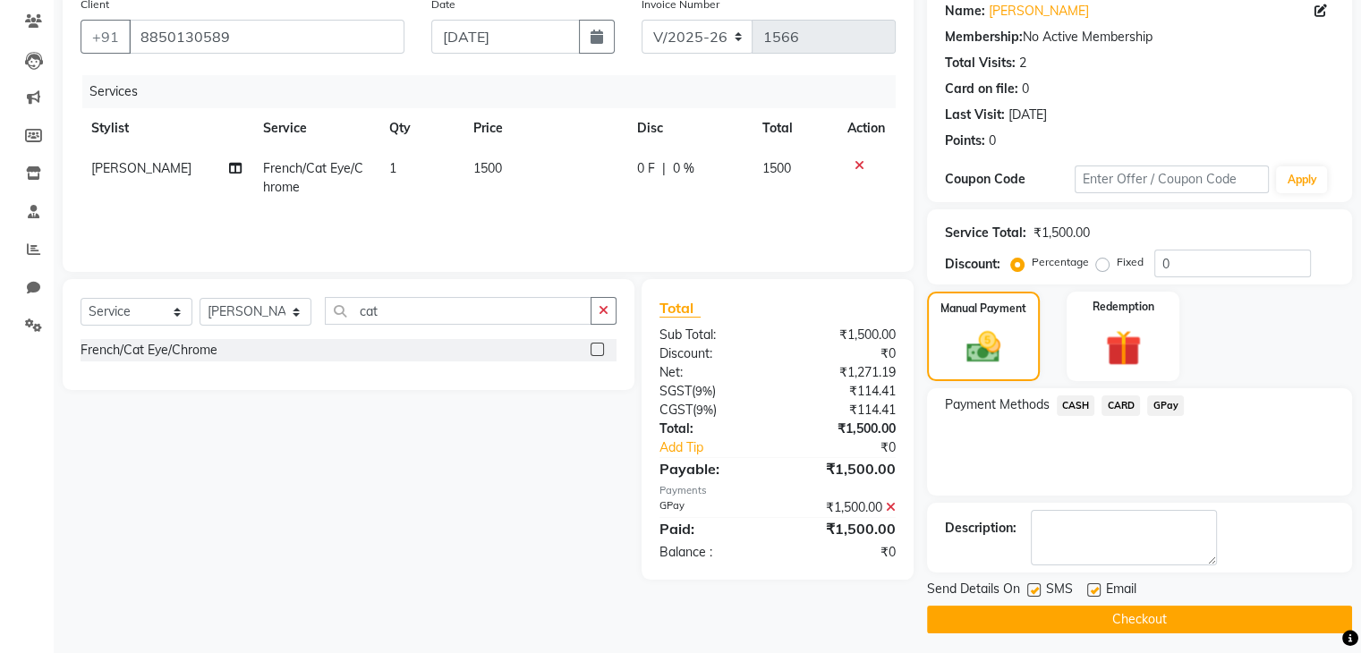
scroll to position [150, 0]
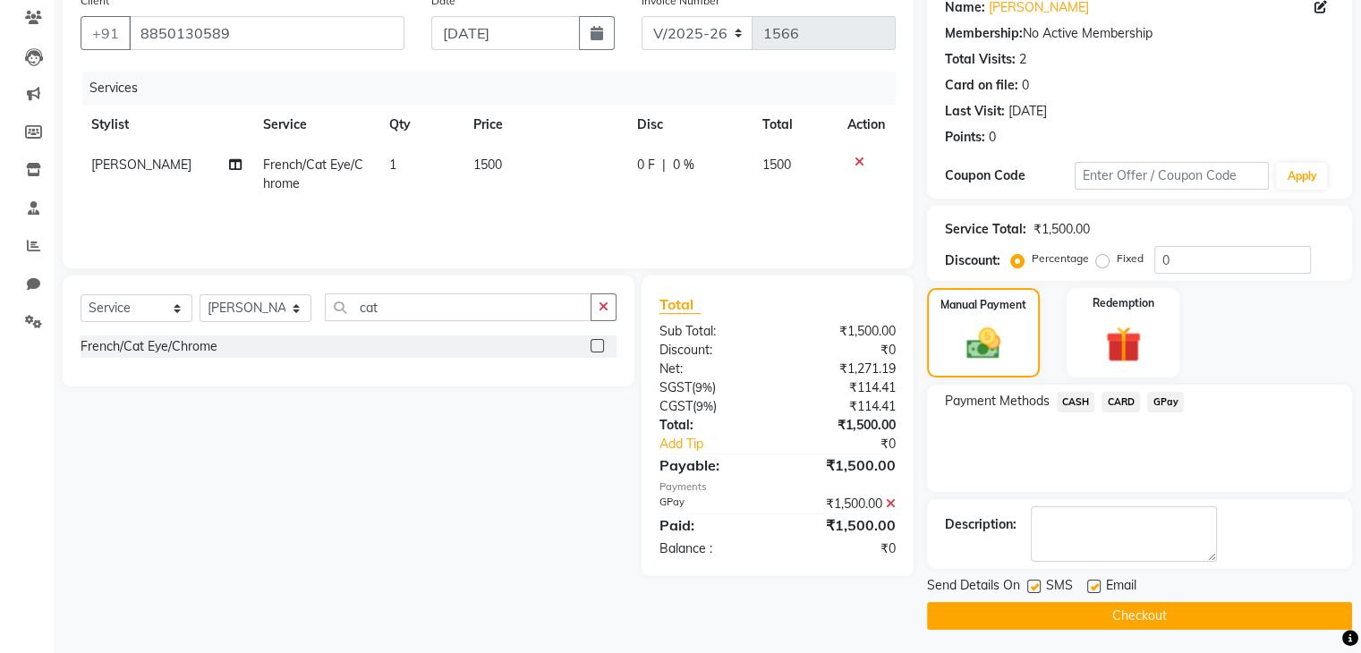
click at [1033, 580] on label at bounding box center [1033, 586] width 13 height 13
click at [1033, 581] on input "checkbox" at bounding box center [1033, 587] width 12 height 12
checkbox input "false"
click at [1029, 613] on button "Checkout" at bounding box center [1139, 616] width 425 height 28
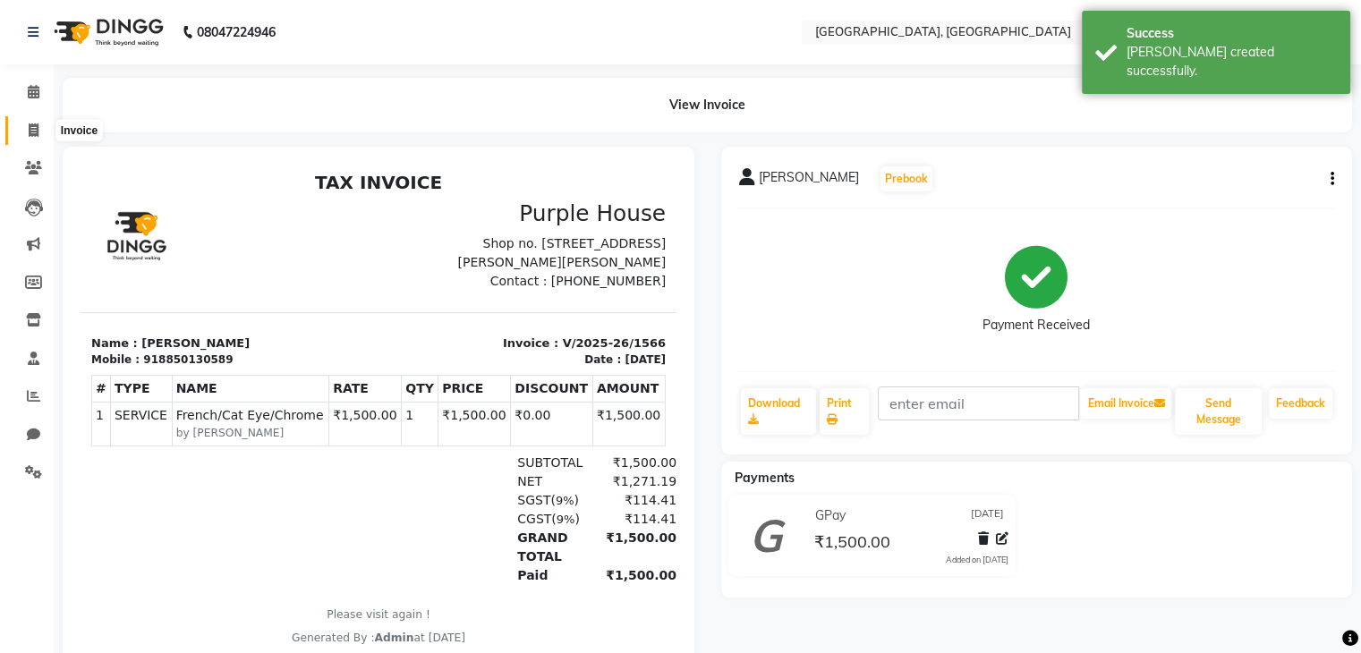
click at [32, 137] on span at bounding box center [33, 131] width 31 height 21
select select "service"
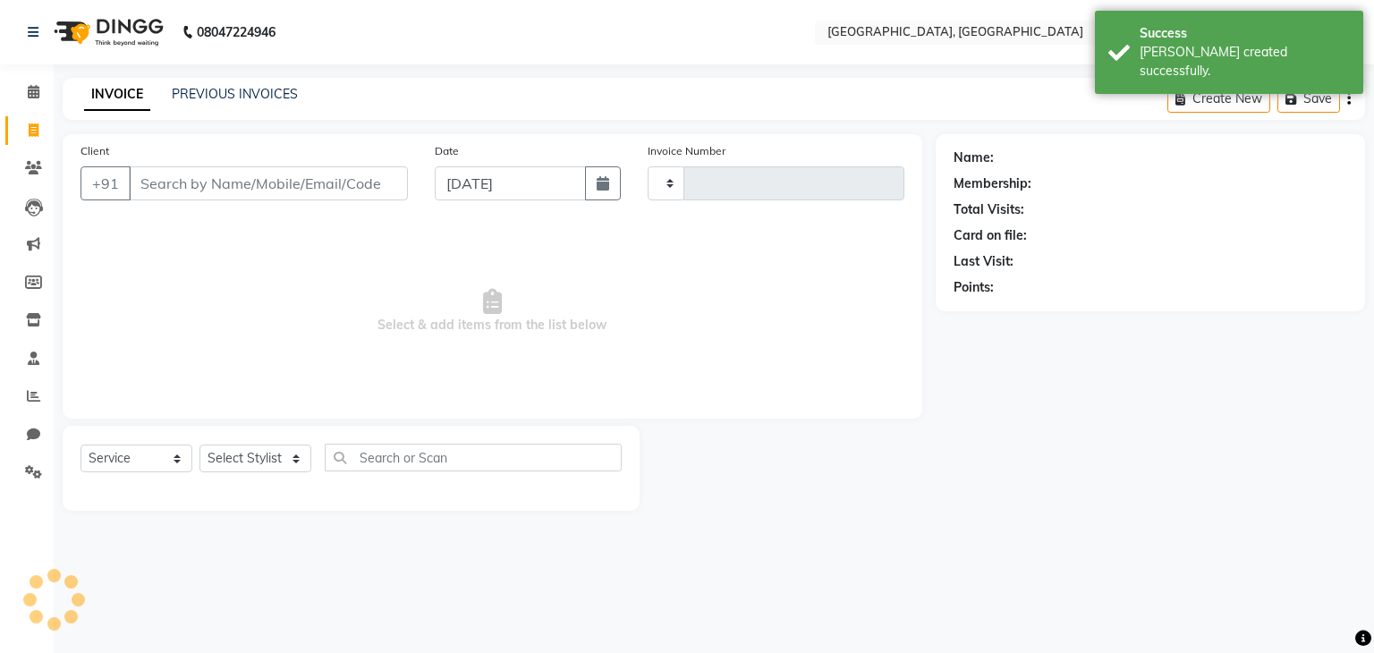
type input "1567"
select select "6682"
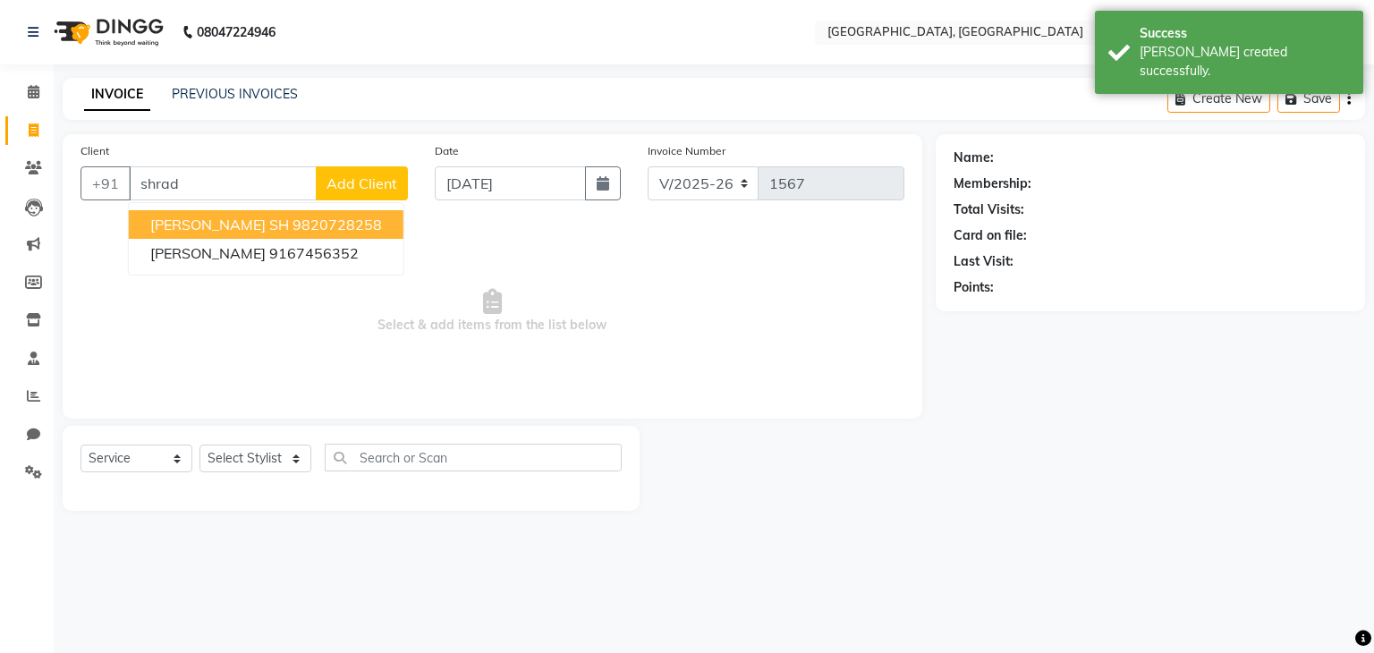
click at [283, 208] on ngb-typeahead-window "Shrada SH 9820728258 Shraddha 9167456352" at bounding box center [266, 238] width 276 height 73
click at [293, 221] on ngb-highlight "9820728258" at bounding box center [337, 225] width 89 height 18
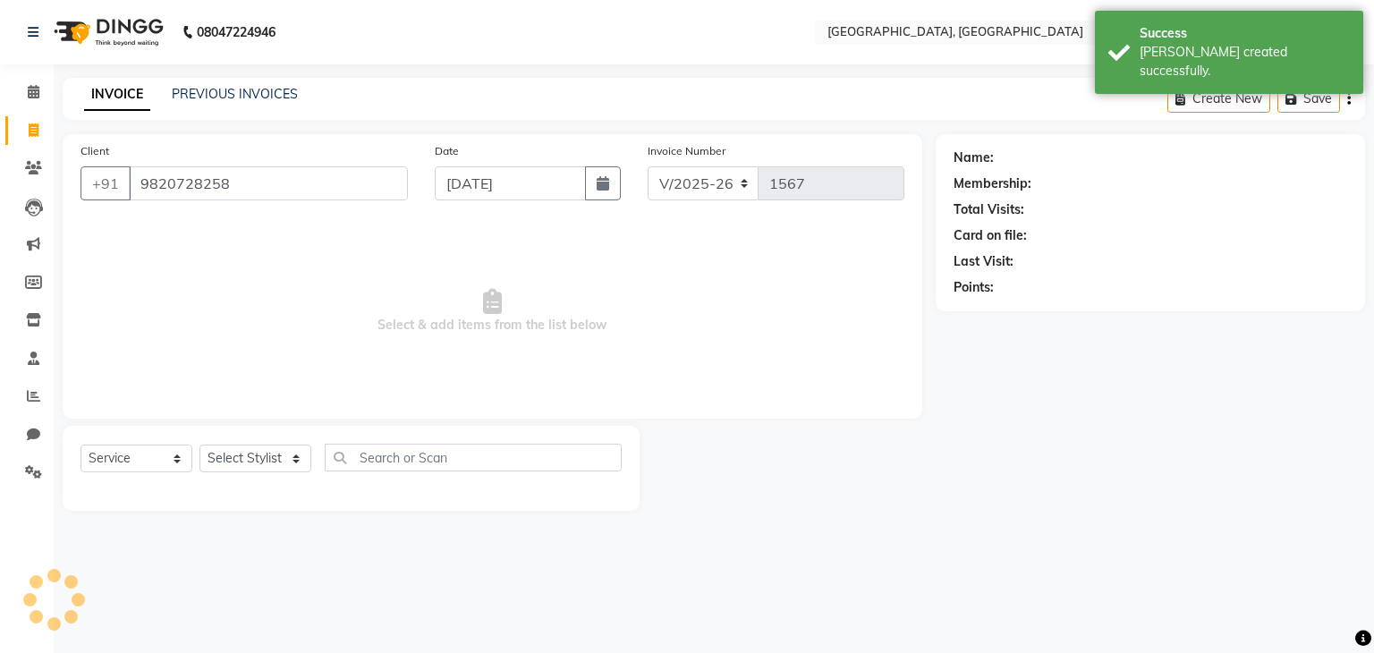
type input "9820728258"
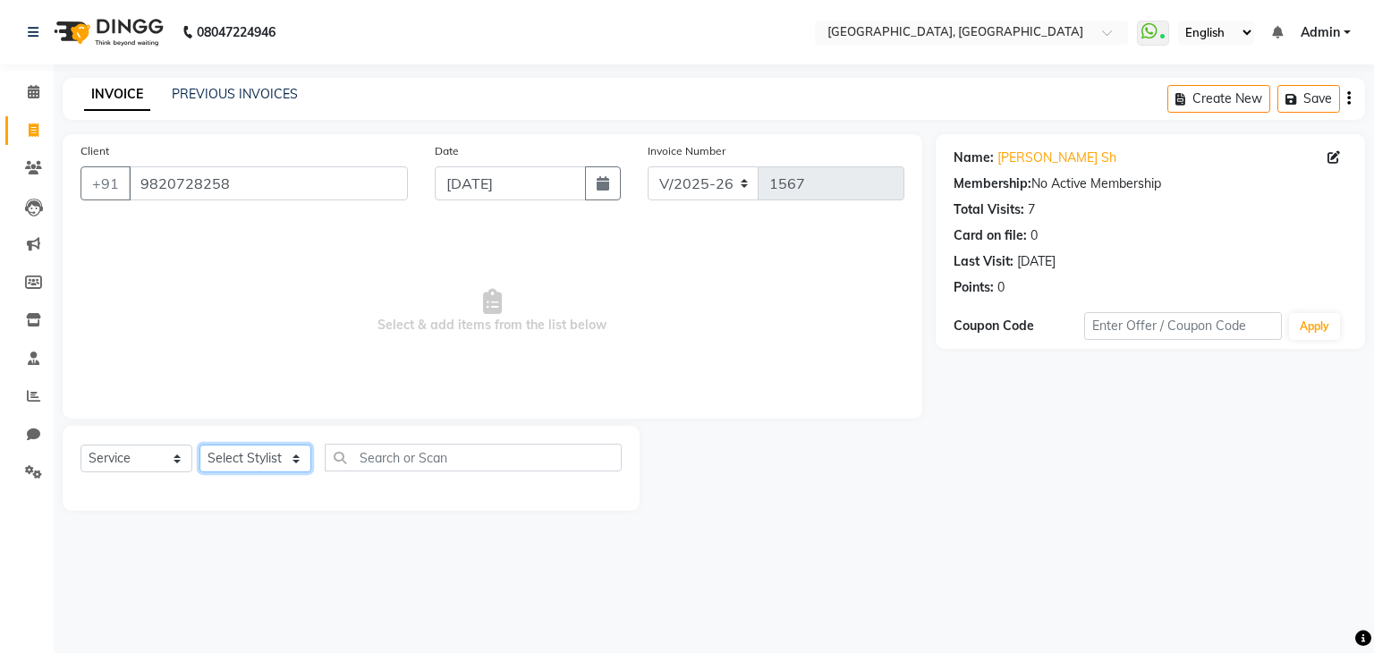
drag, startPoint x: 225, startPoint y: 457, endPoint x: 240, endPoint y: 327, distance: 130.6
click at [240, 327] on div "Client +91 9820728258 Date 01-09-2025 Invoice Number V/2025 V/2025-26 1567 Sele…" at bounding box center [492, 322] width 886 height 377
select select "75783"
click at [199, 445] on select "Select Stylist Aarti paswan Ankit Arjun Athing Femita Junu Mansi Mustafa Noor k…" at bounding box center [255, 459] width 112 height 28
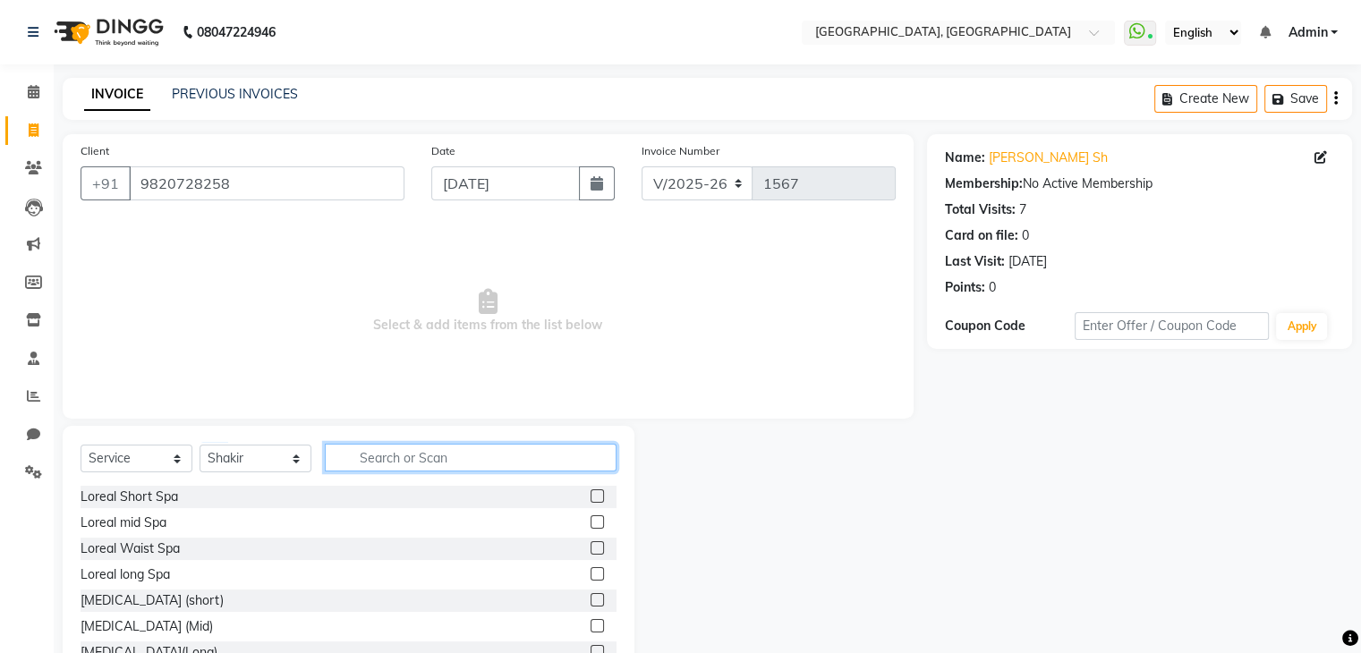
click at [366, 454] on input "text" at bounding box center [471, 458] width 292 height 28
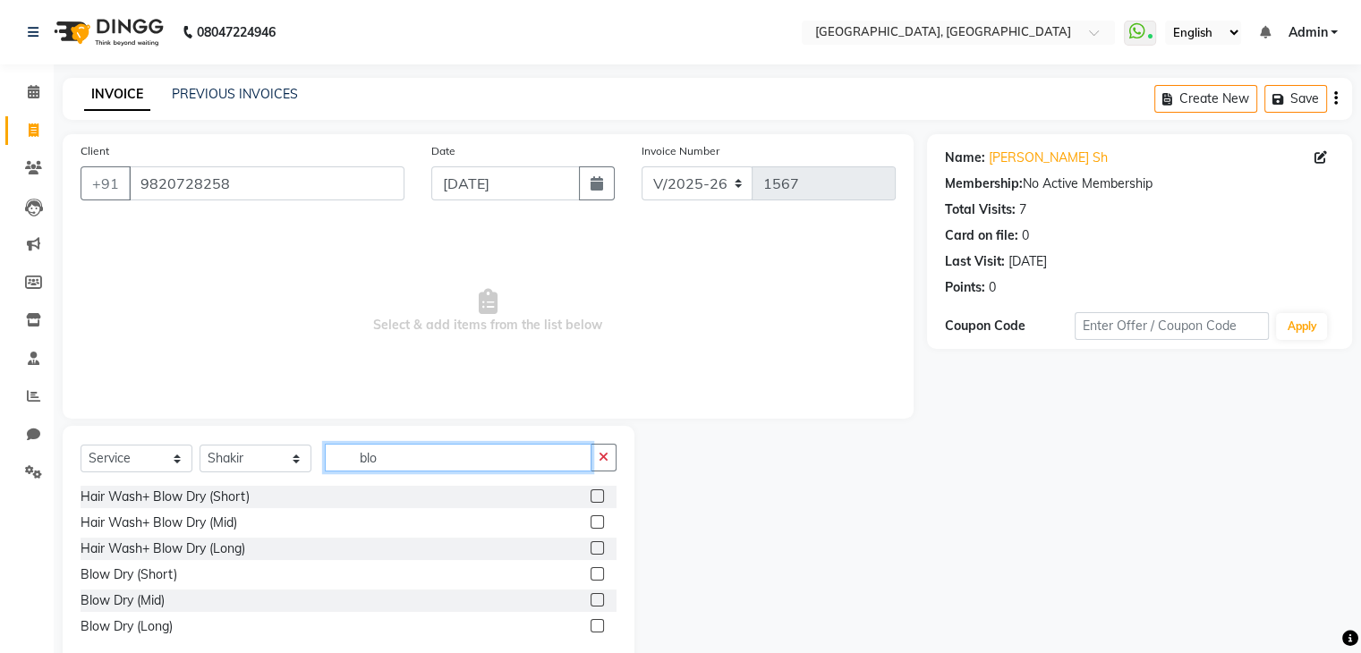
type input "blo"
click at [598, 571] on label at bounding box center [596, 573] width 13 height 13
click at [598, 571] on input "checkbox" at bounding box center [596, 575] width 12 height 12
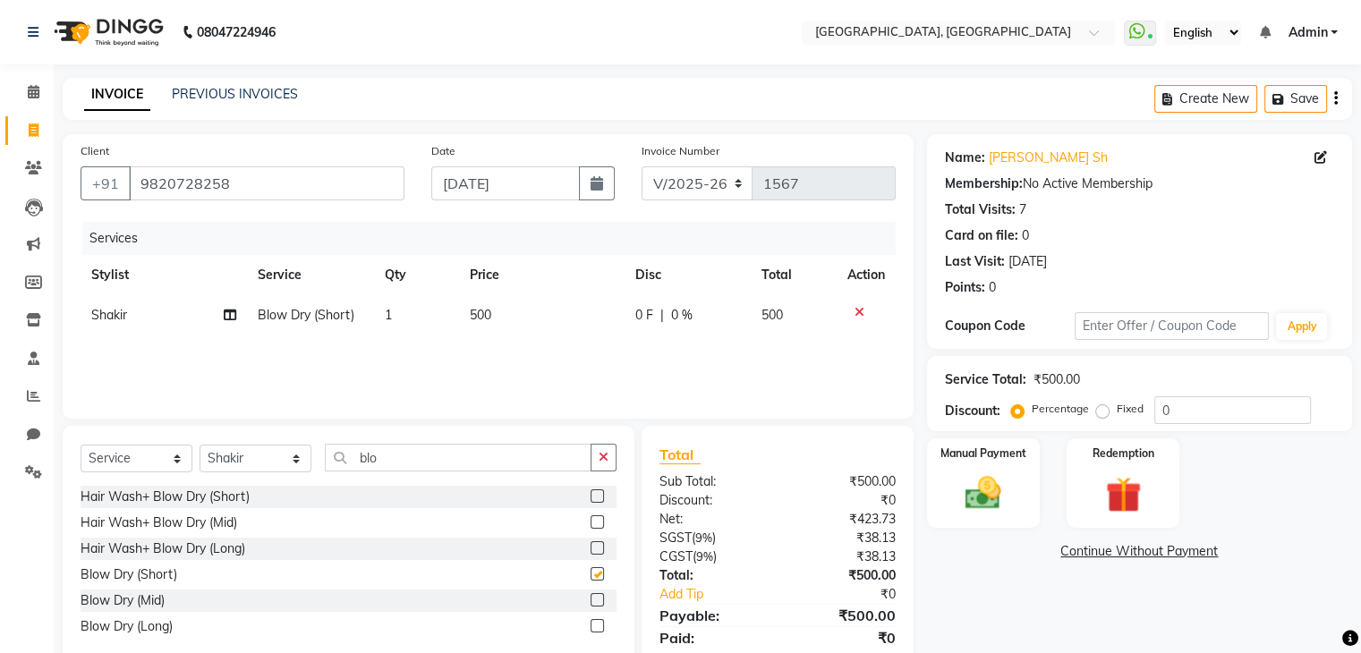
checkbox input "false"
click at [528, 327] on td "500" at bounding box center [541, 315] width 165 height 40
select select "75783"
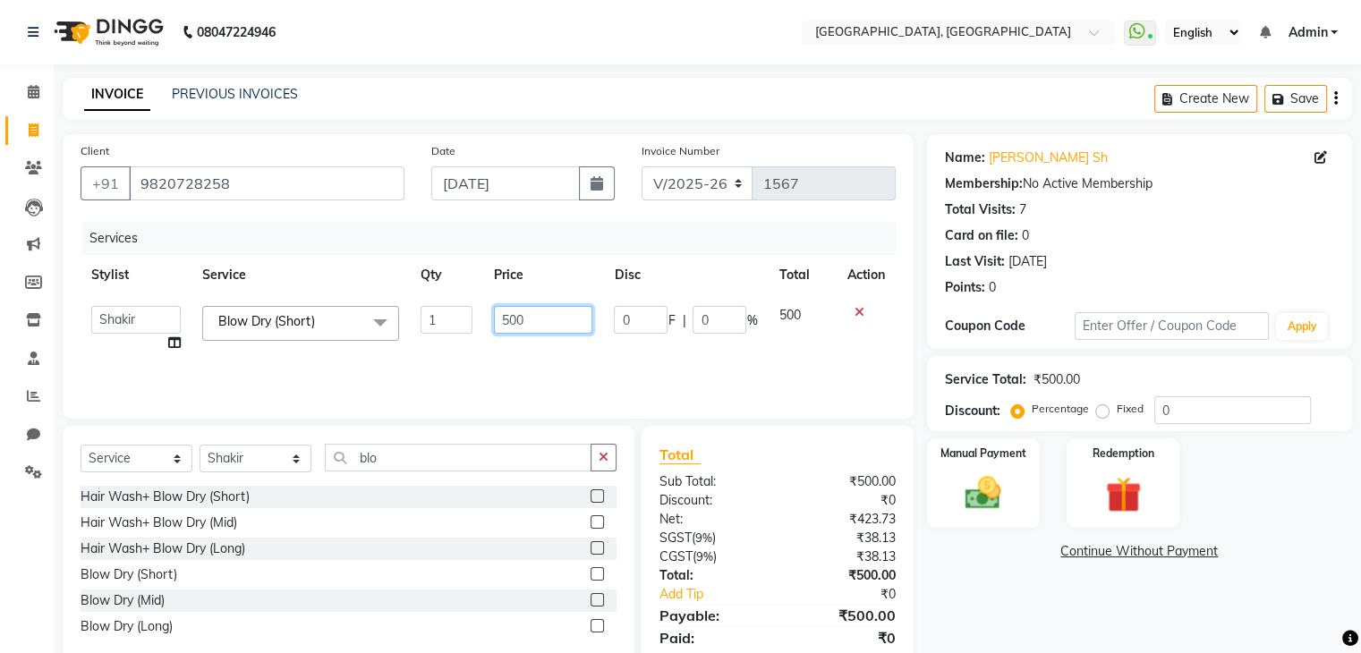
click at [512, 321] on input "500" at bounding box center [543, 320] width 98 height 28
type input "400"
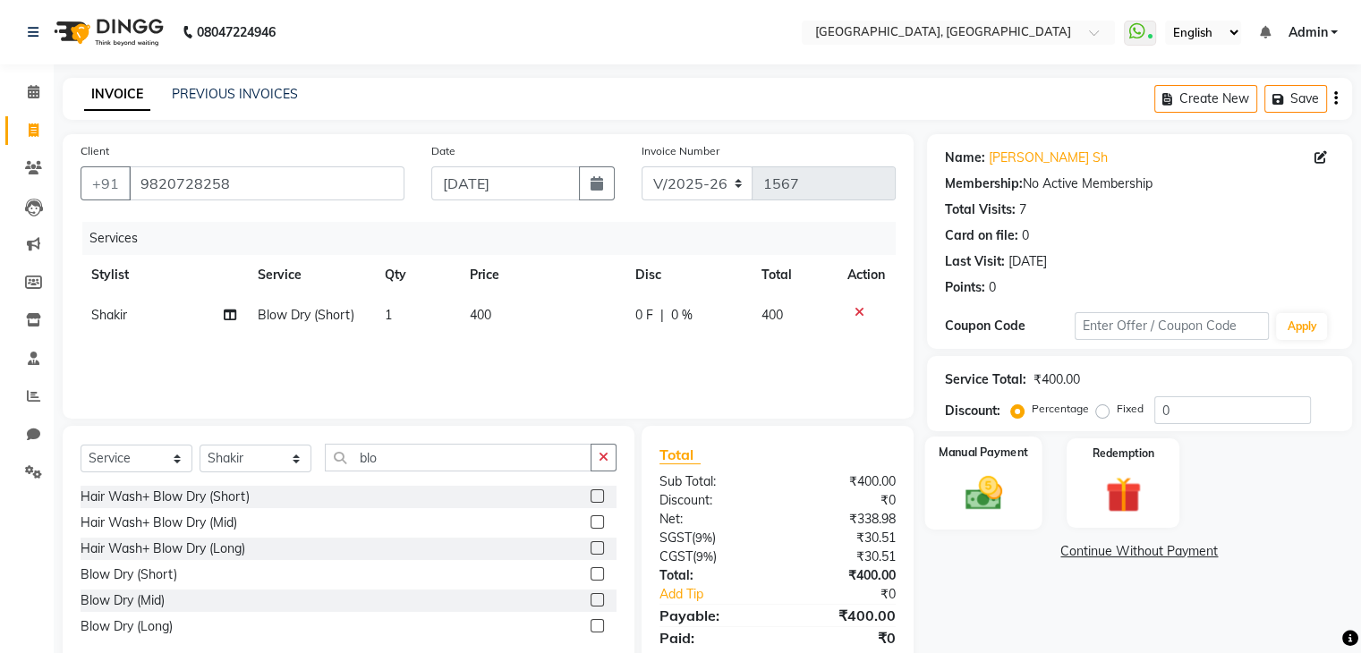
click at [984, 514] on div "Manual Payment" at bounding box center [982, 483] width 117 height 92
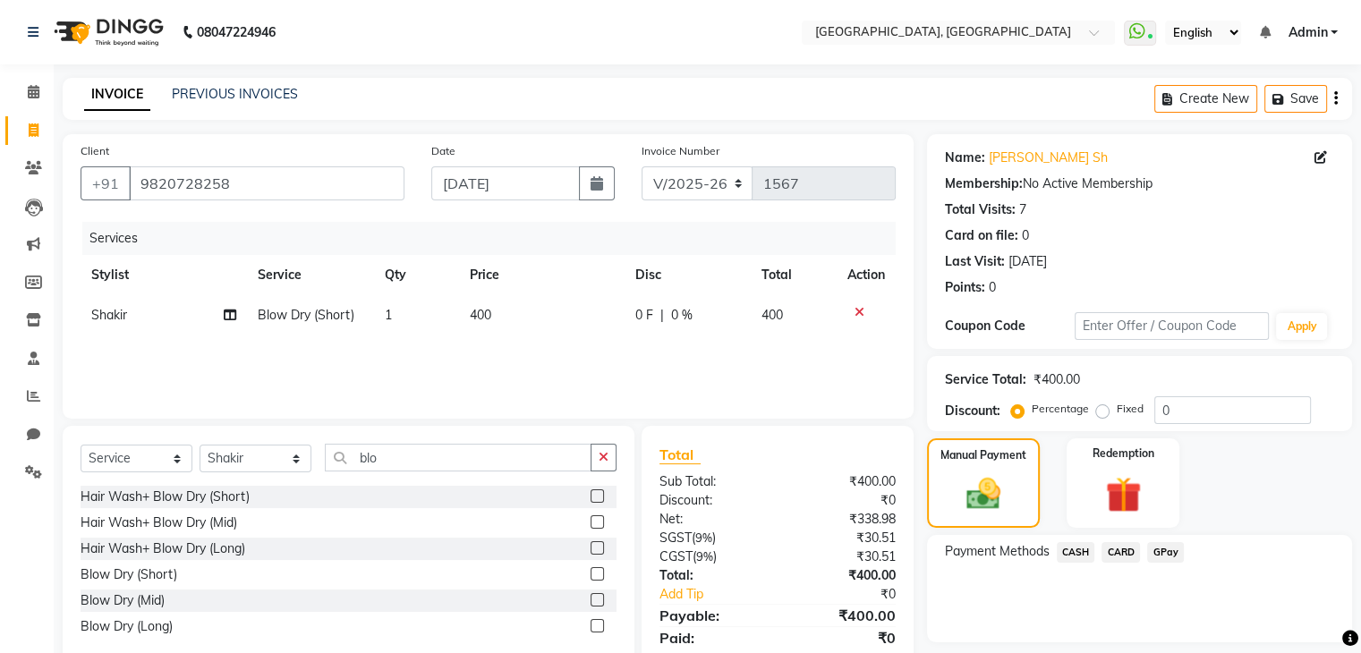
click at [1065, 552] on span "CASH" at bounding box center [1075, 552] width 38 height 21
click at [1151, 641] on button "Add Payment" at bounding box center [1208, 647] width 250 height 28
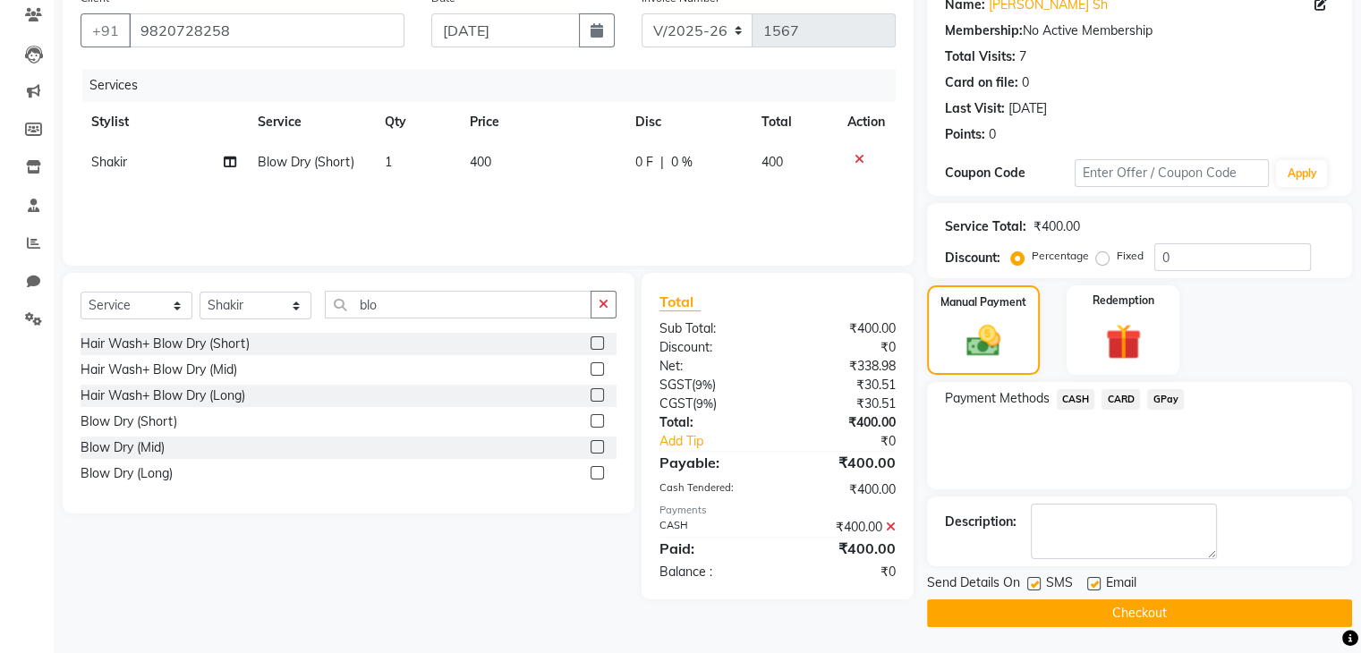
click at [1148, 612] on button "Checkout" at bounding box center [1139, 613] width 425 height 28
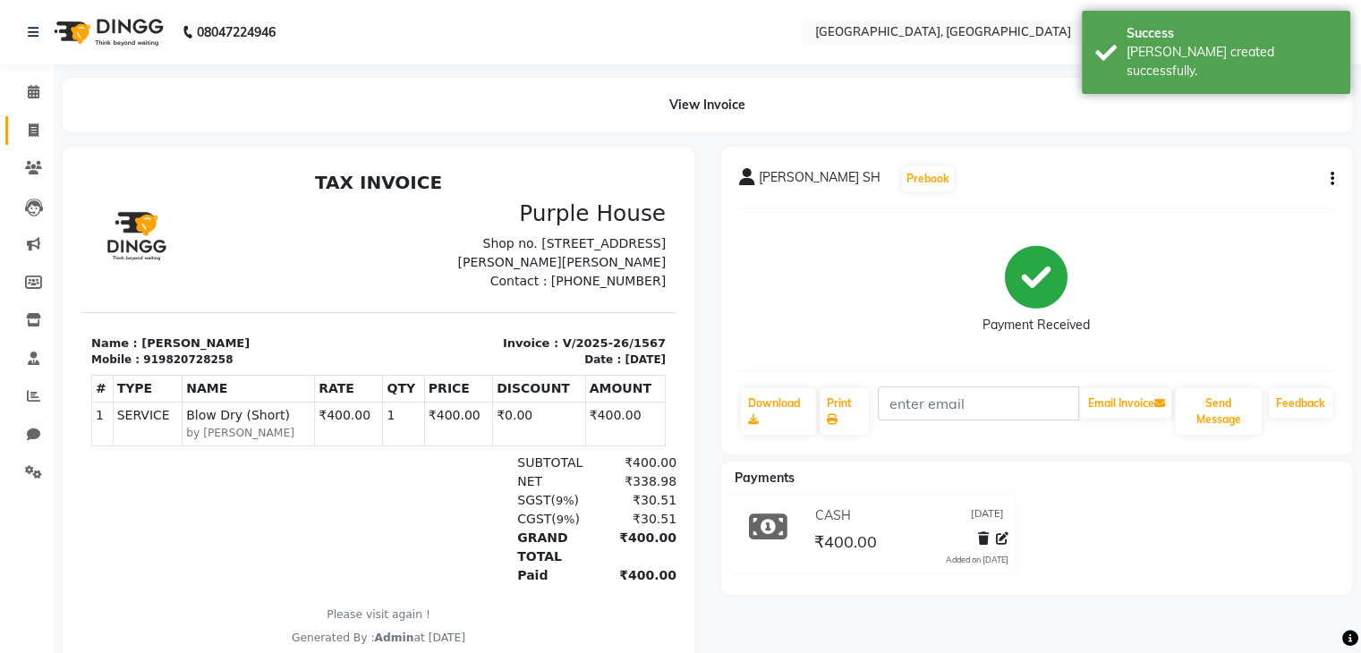
click at [19, 117] on link "Invoice" at bounding box center [26, 131] width 43 height 30
select select "service"
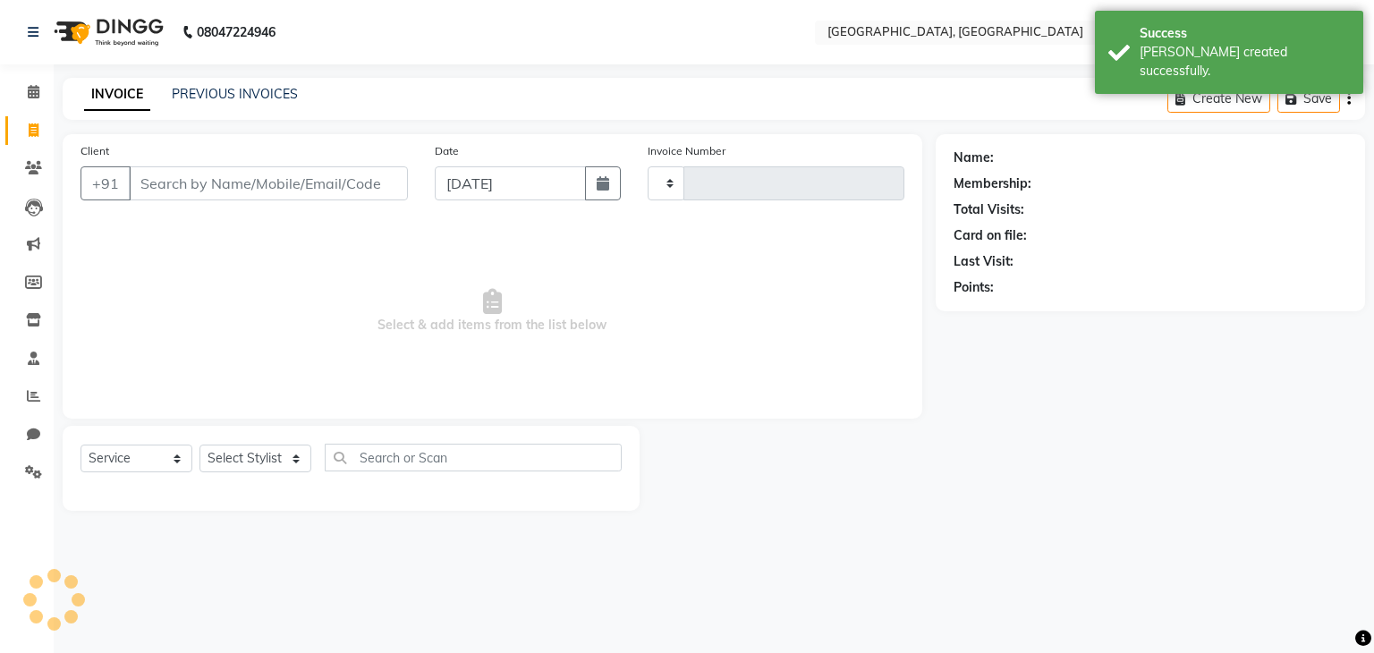
type input "1568"
select select "6682"
click at [223, 94] on link "PREVIOUS INVOICES" at bounding box center [235, 94] width 126 height 16
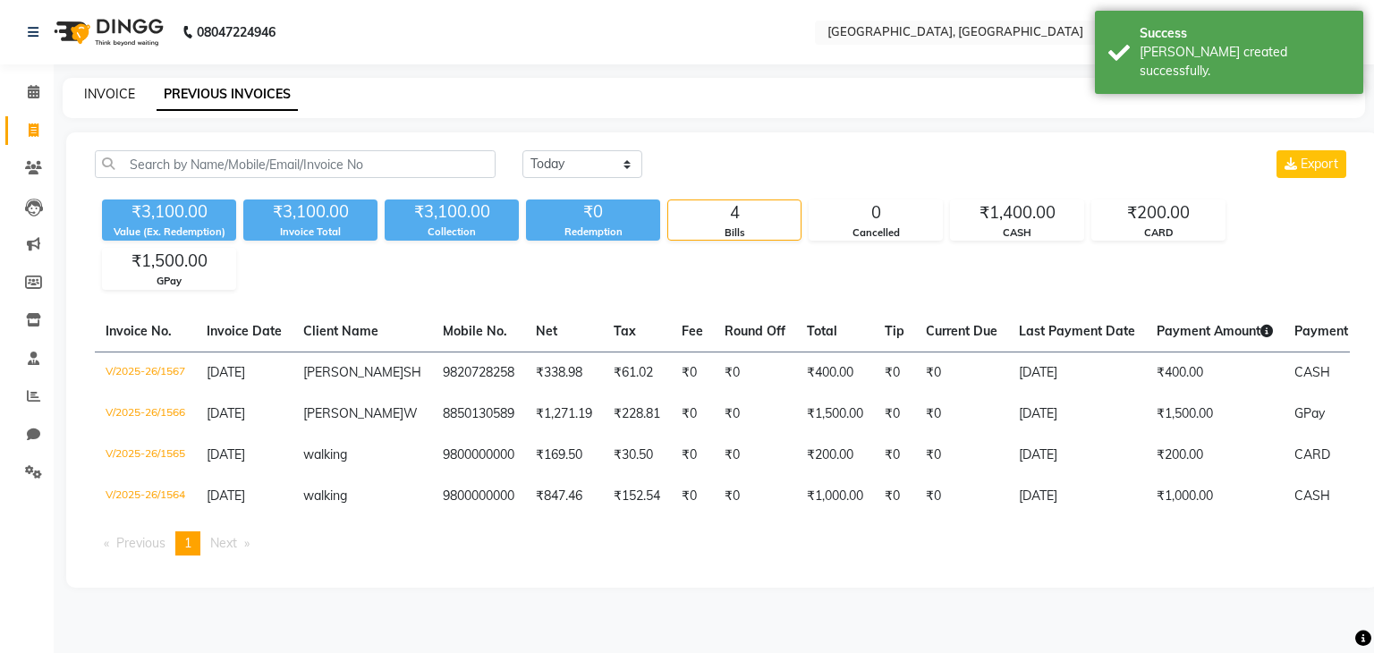
click at [92, 96] on link "INVOICE" at bounding box center [109, 94] width 51 height 16
select select "6682"
select select "service"
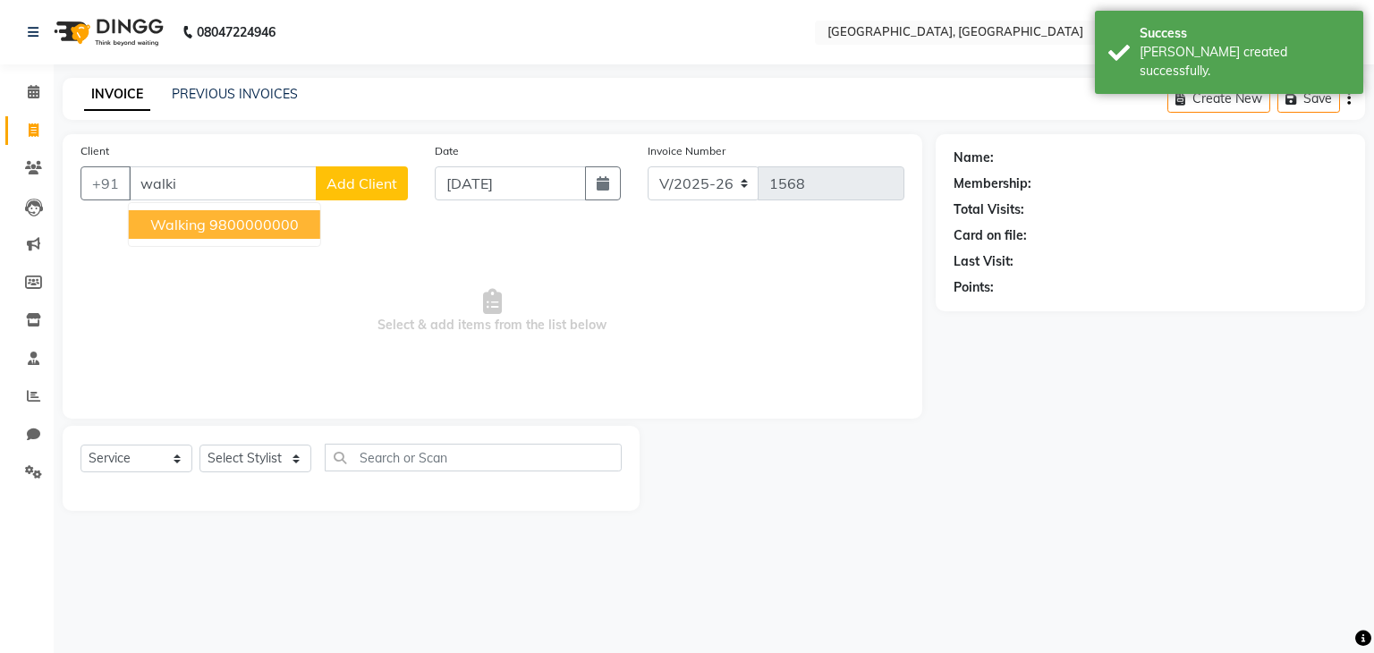
click at [254, 220] on ngb-highlight "9800000000" at bounding box center [253, 225] width 89 height 18
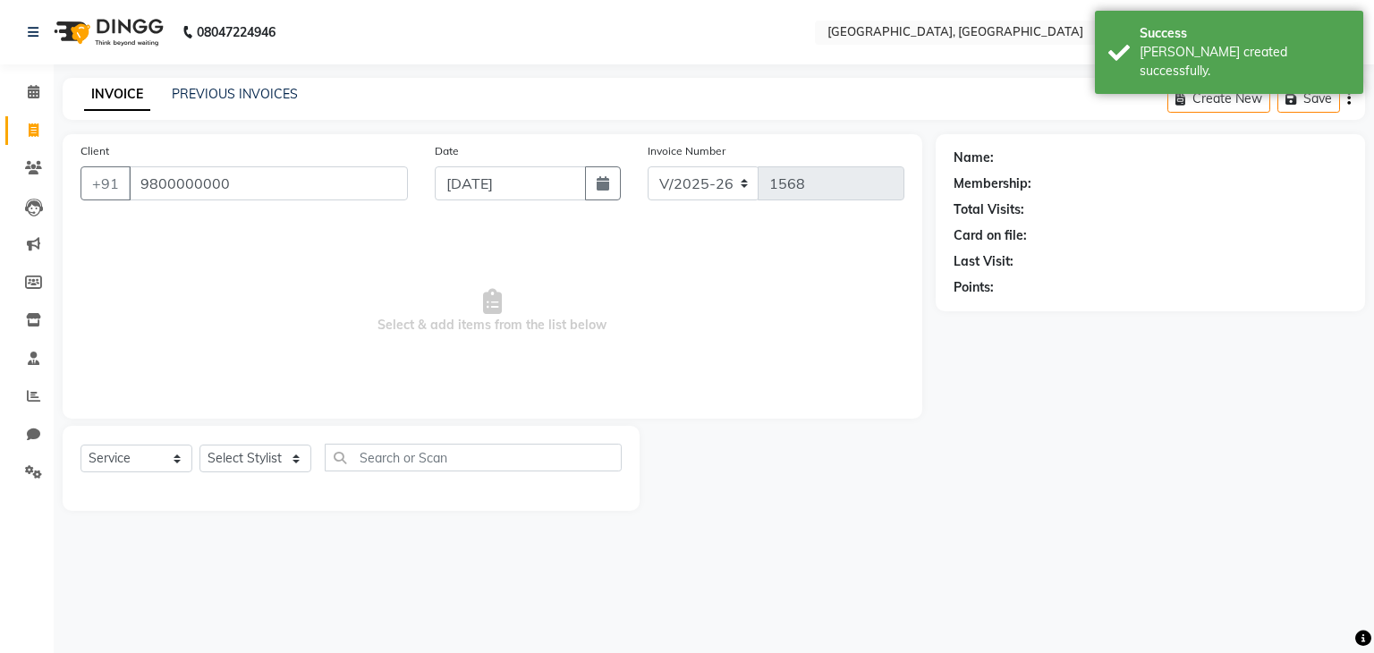
type input "9800000000"
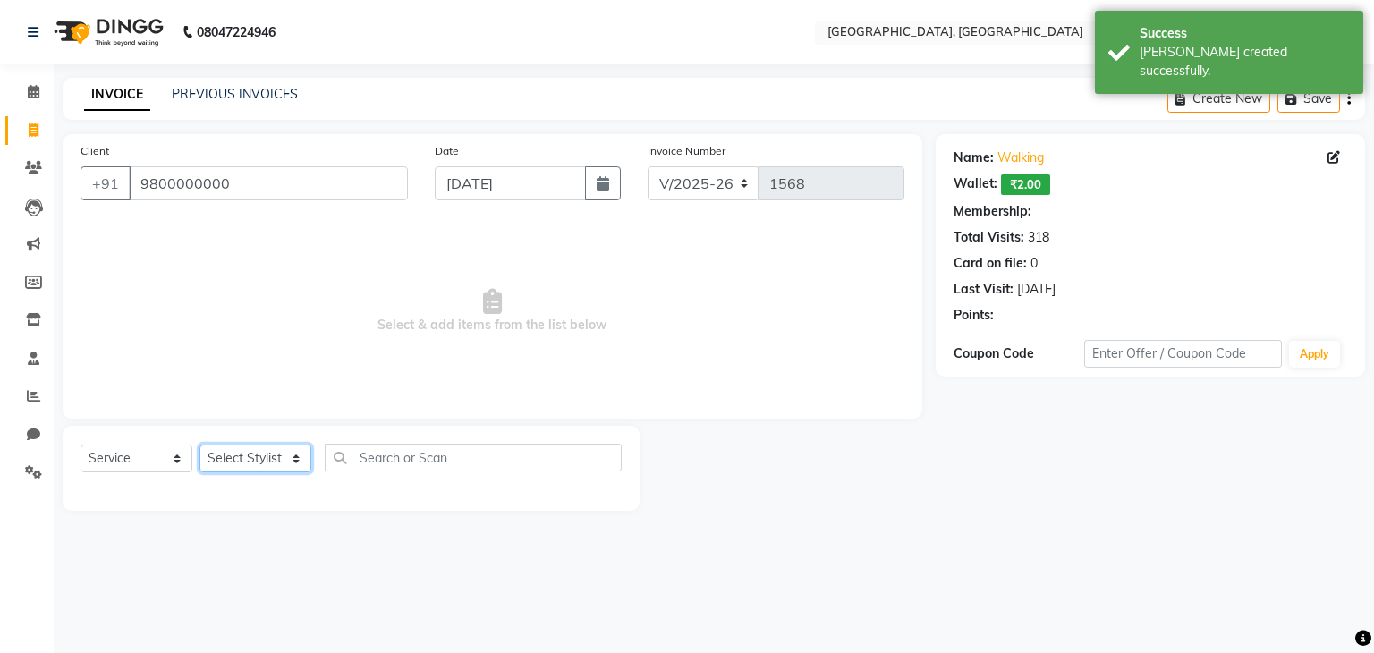
click at [276, 464] on select "Select Stylist Aarti paswan Ankit Arjun Athing Femita Junu Mansi Mustafa Noor k…" at bounding box center [255, 459] width 112 height 28
select select "75783"
click at [199, 445] on select "Select Stylist Aarti paswan Ankit Arjun Athing Femita Junu Mansi Mustafa Noor k…" at bounding box center [255, 459] width 112 height 28
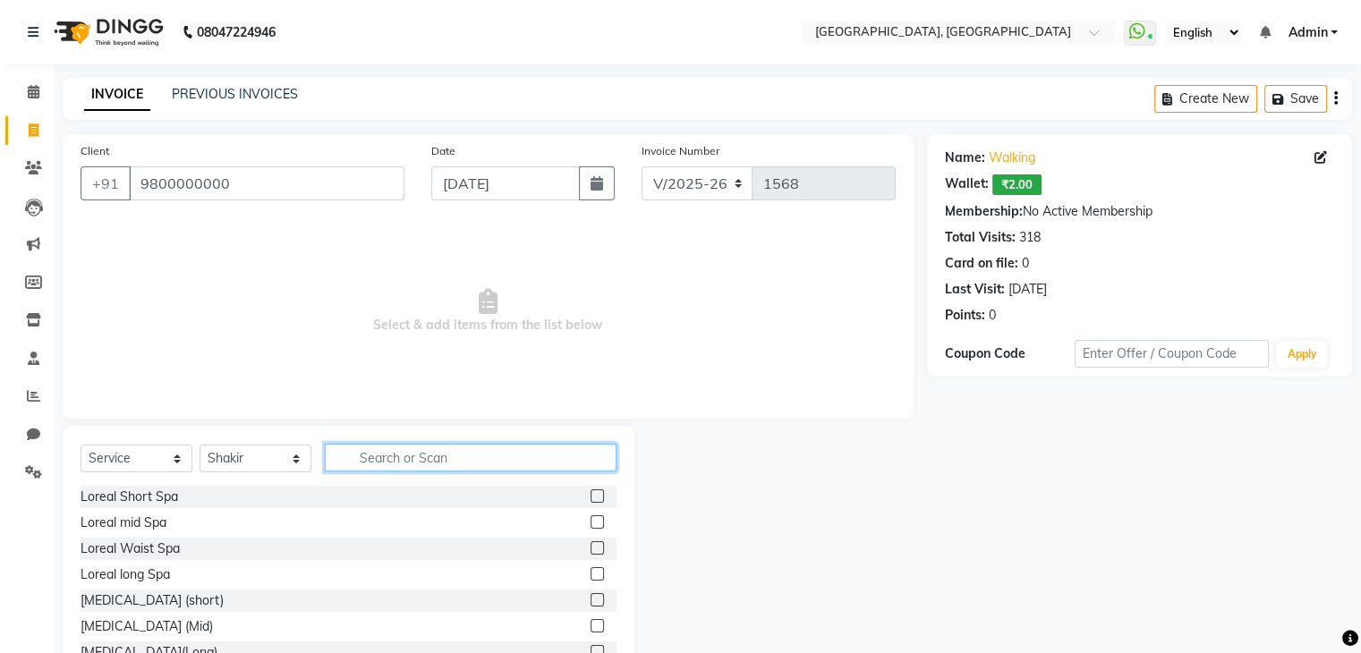
click at [373, 451] on input "text" at bounding box center [471, 458] width 292 height 28
type input "cut"
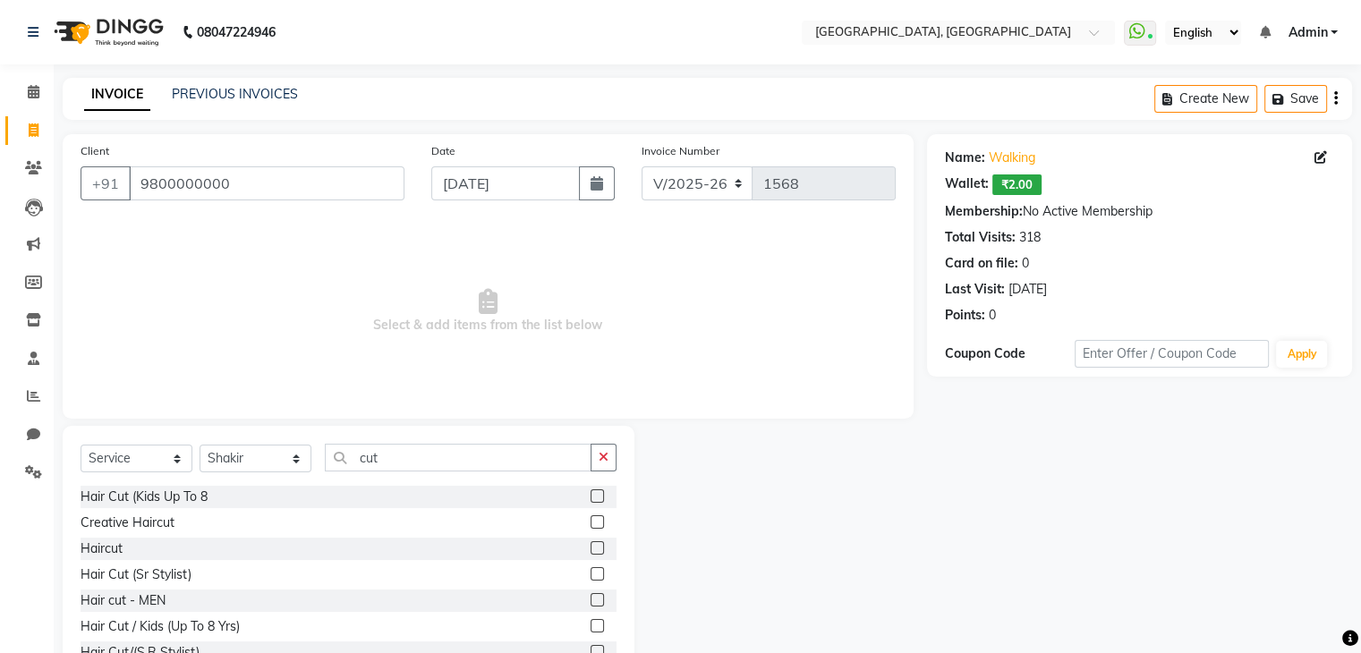
click at [590, 543] on label at bounding box center [596, 547] width 13 height 13
click at [590, 543] on input "checkbox" at bounding box center [596, 549] width 12 height 12
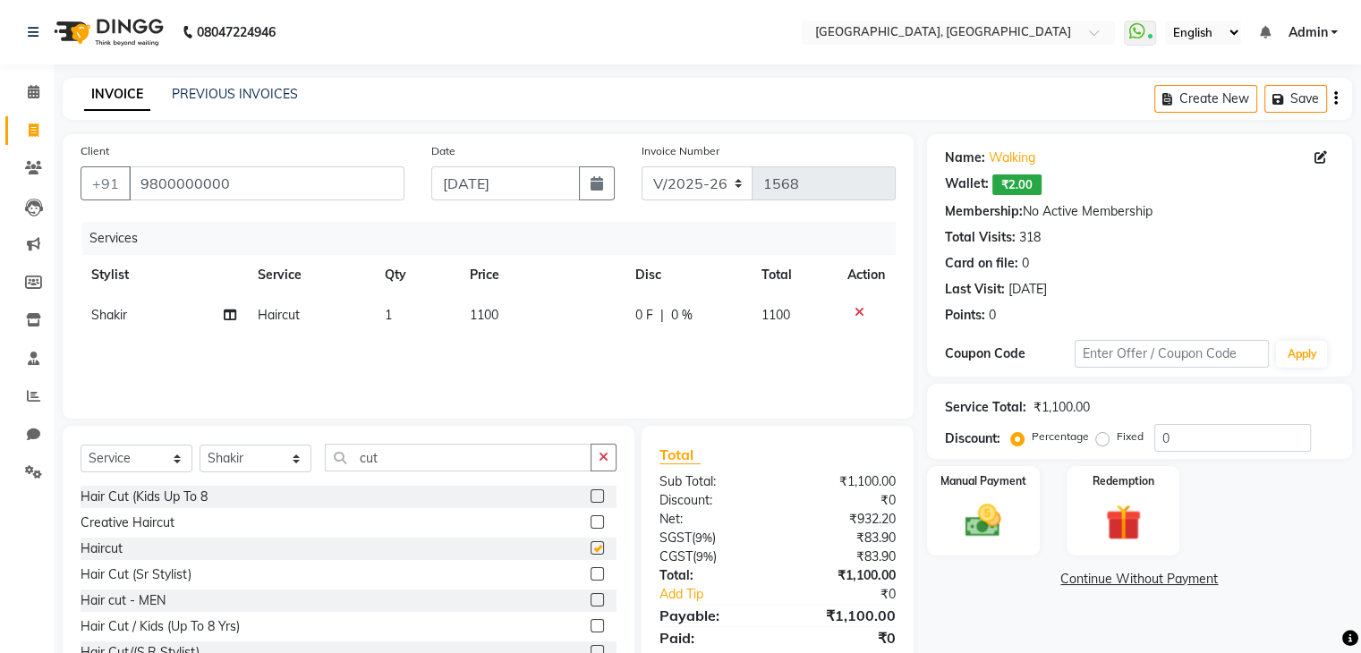
click at [545, 347] on div "Services Stylist Service Qty Price Disc Total Action Shakir Haircut 1 1100 0 F …" at bounding box center [488, 311] width 815 height 179
checkbox input "false"
click at [535, 326] on td "1100" at bounding box center [541, 315] width 165 height 40
select select "75783"
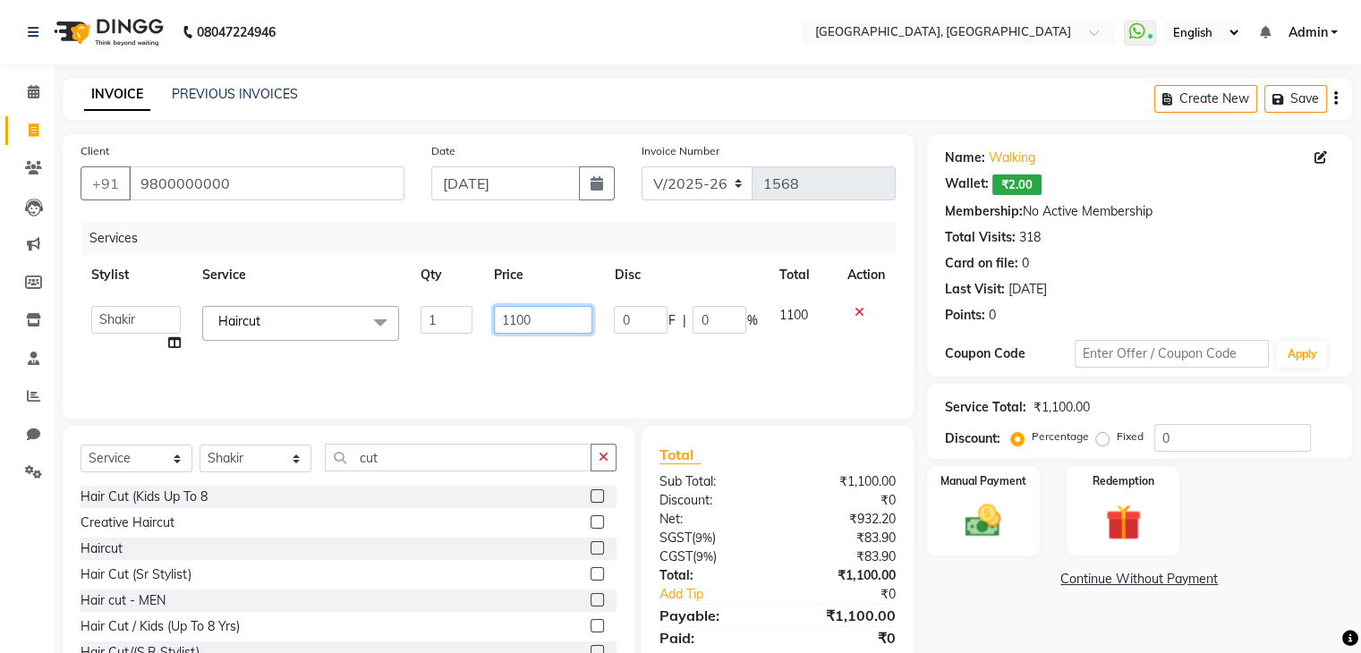
click at [528, 325] on input "1100" at bounding box center [543, 320] width 98 height 28
type input "1200"
click at [1010, 545] on div "Manual Payment" at bounding box center [982, 510] width 117 height 92
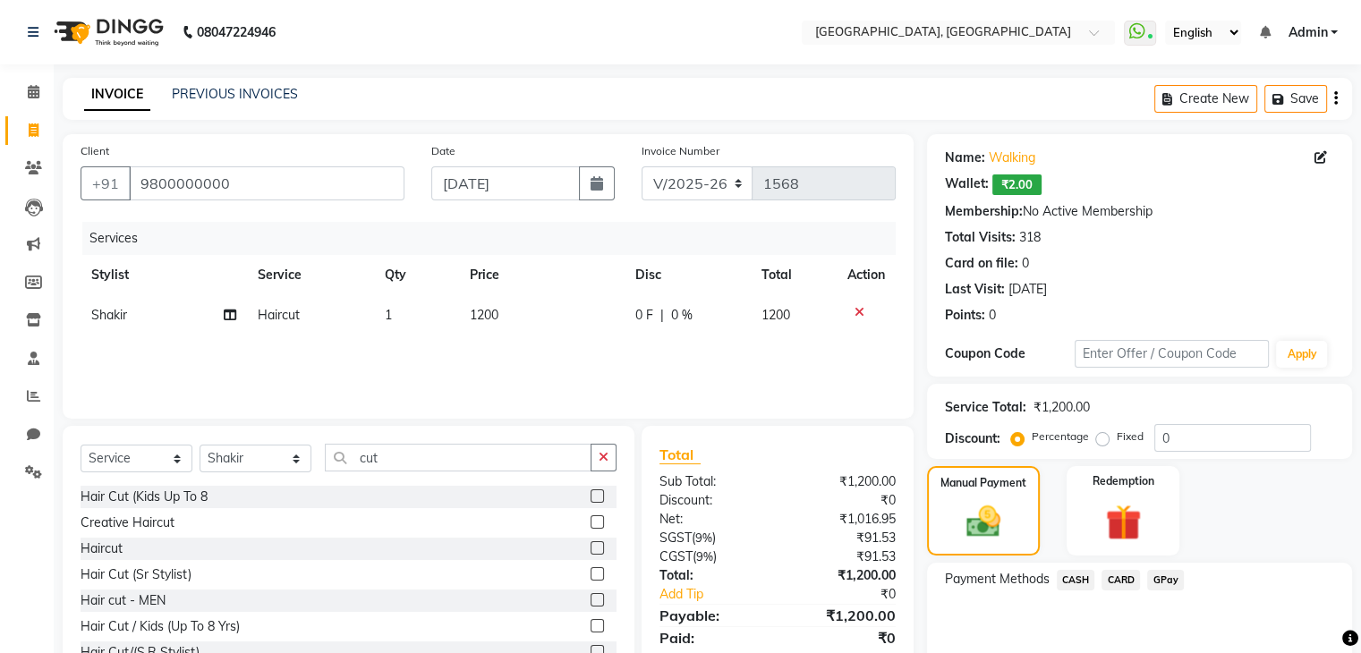
click at [1180, 585] on span "GPay" at bounding box center [1165, 580] width 37 height 21
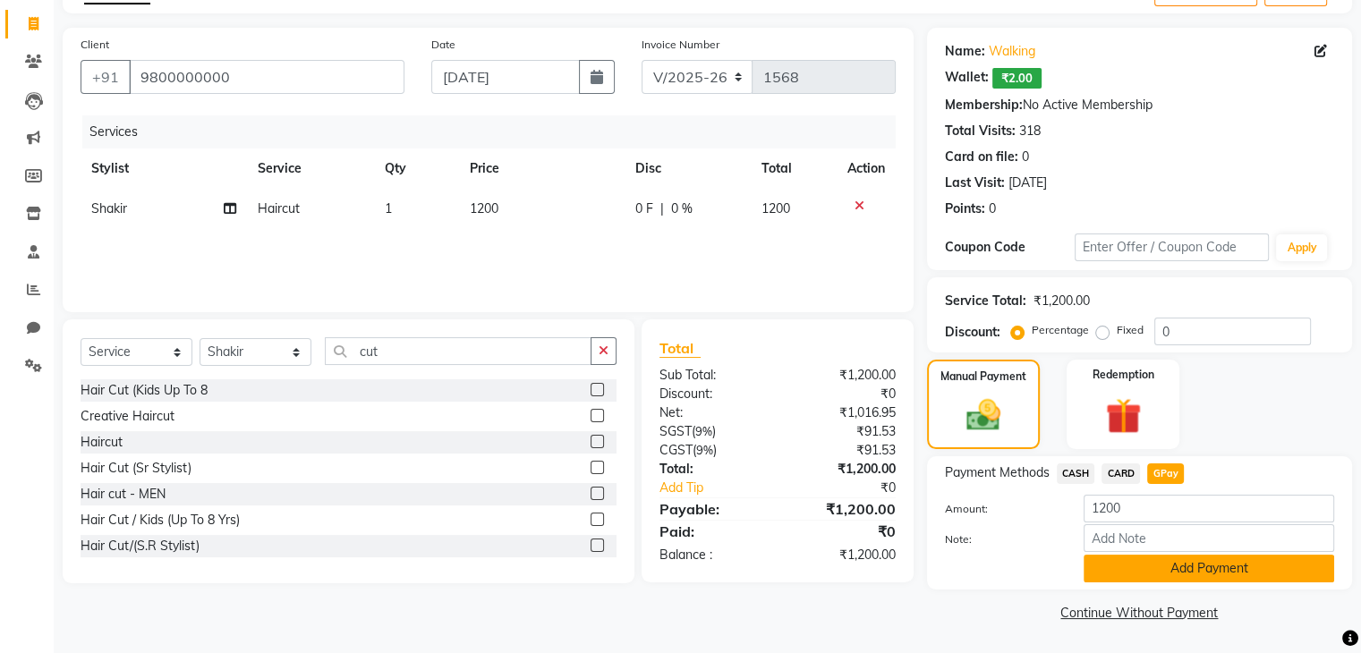
click at [1229, 569] on button "Add Payment" at bounding box center [1208, 569] width 250 height 28
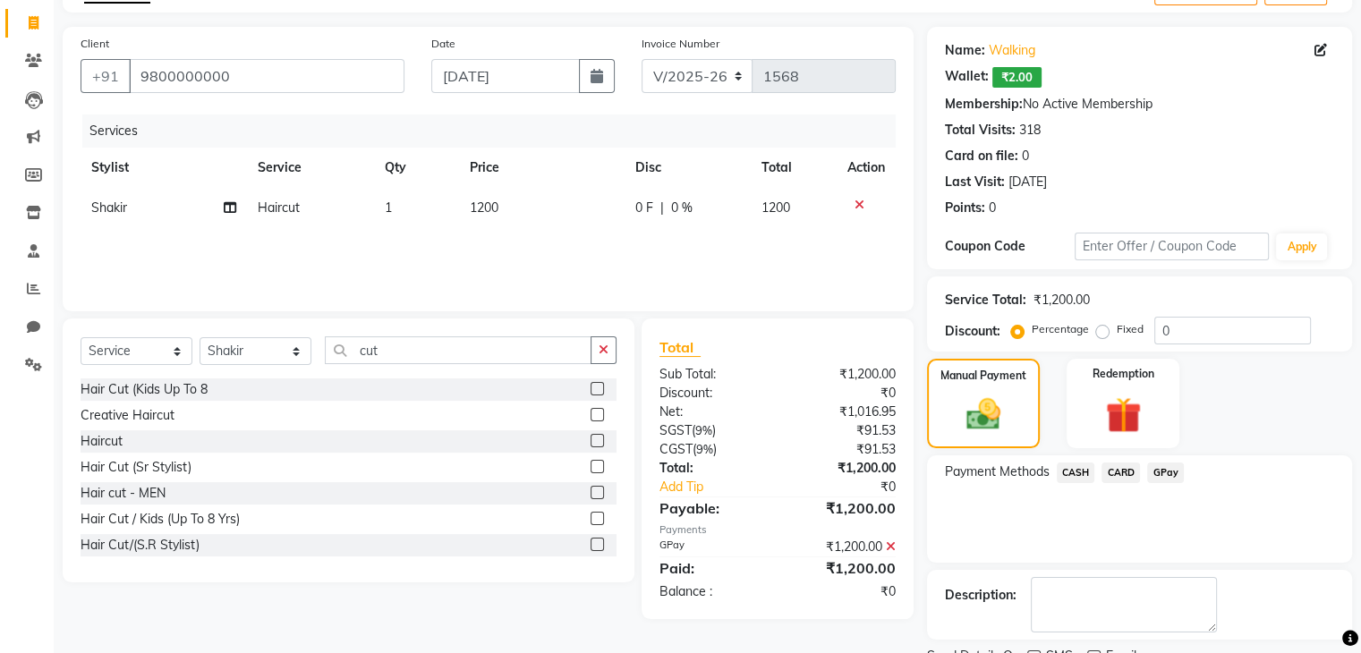
scroll to position [180, 0]
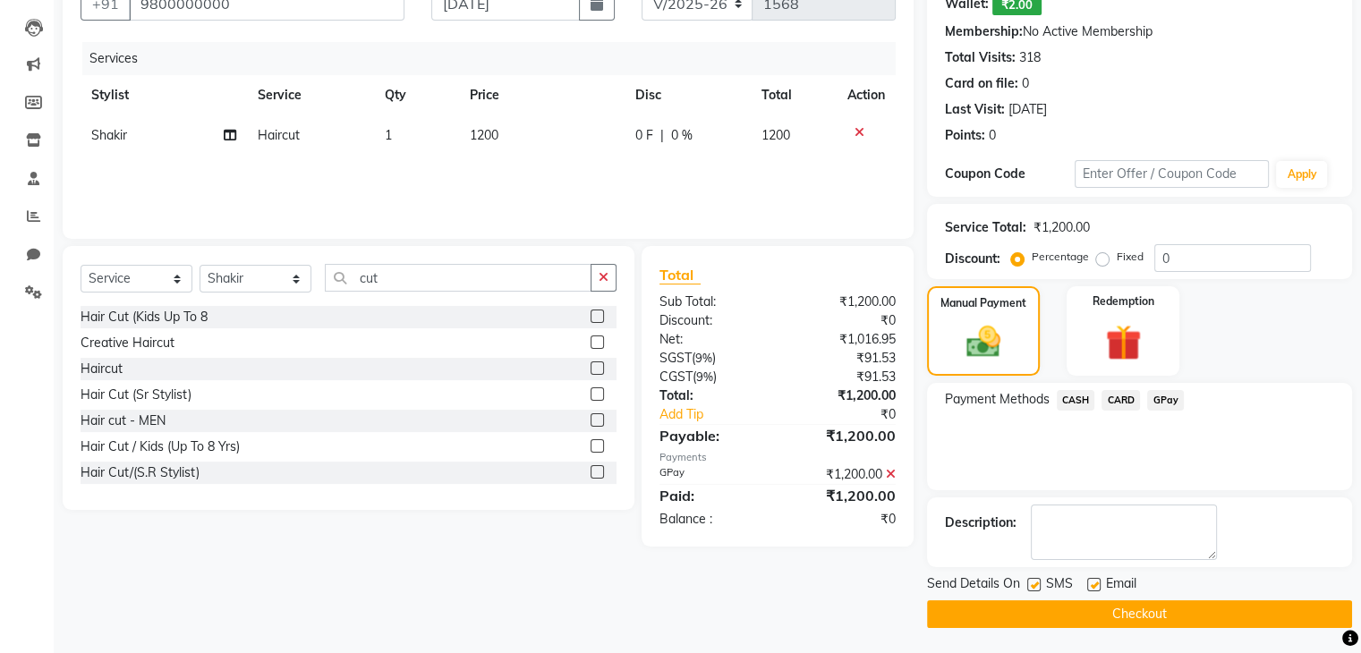
click at [1243, 623] on button "Checkout" at bounding box center [1139, 614] width 425 height 28
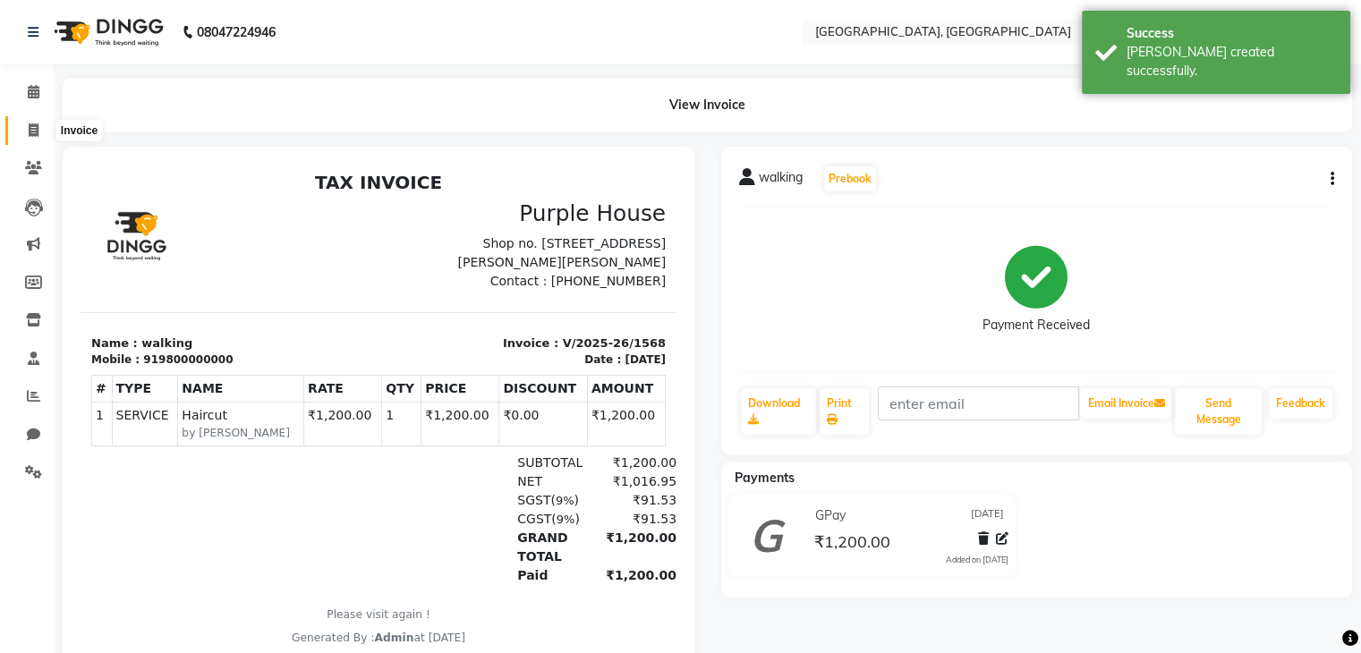
click at [25, 128] on span at bounding box center [33, 131] width 31 height 21
select select "service"
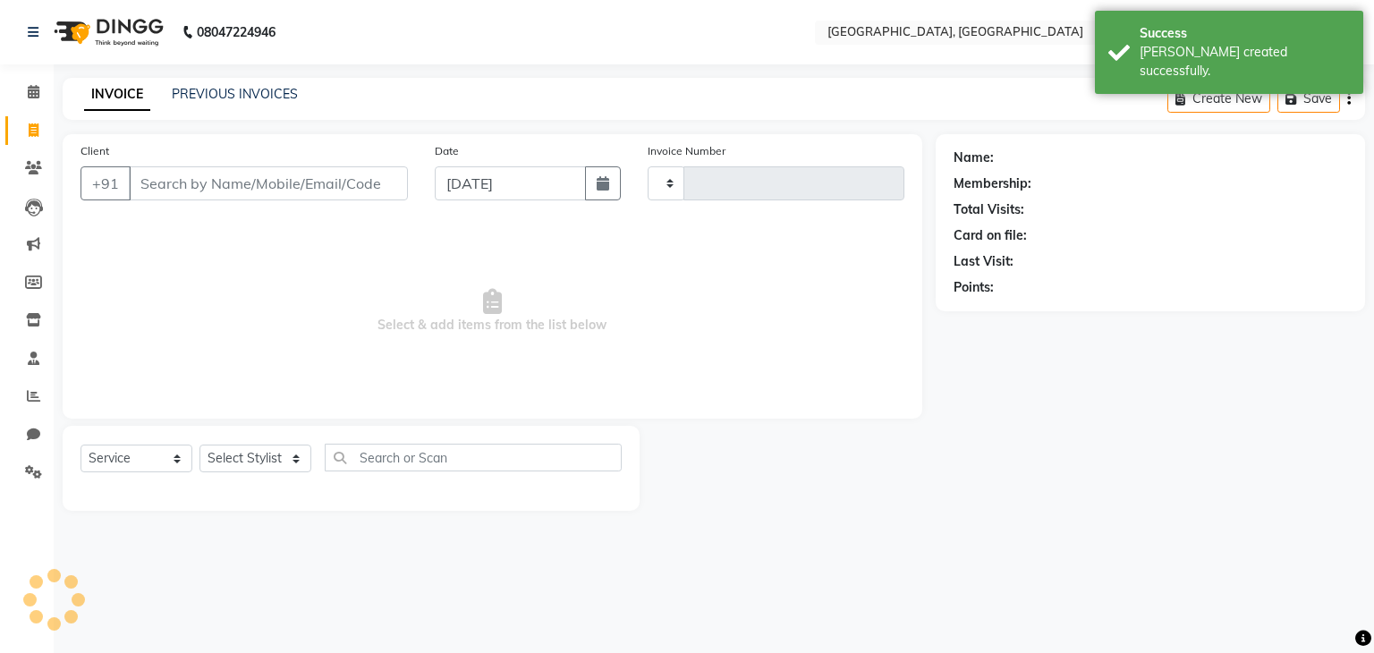
type input "1569"
select select "6682"
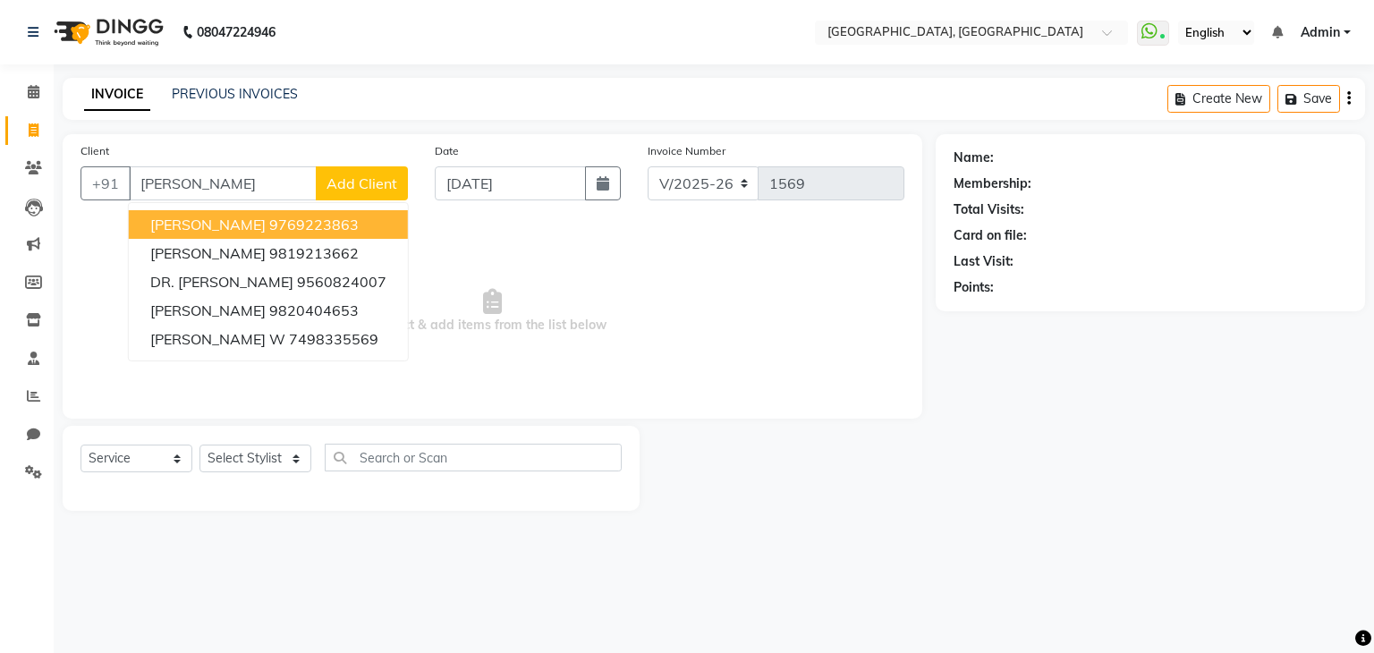
click at [269, 233] on ngb-highlight "9769223863" at bounding box center [313, 225] width 89 height 18
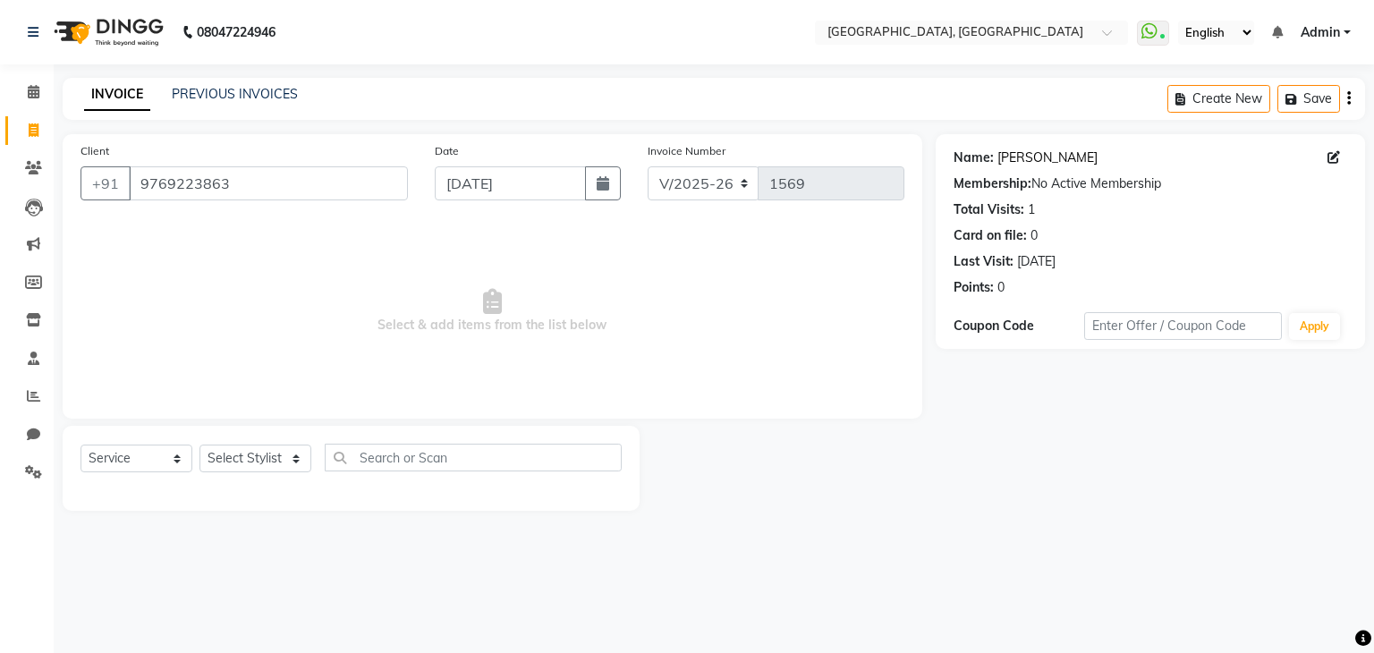
click at [1005, 158] on link "[PERSON_NAME]" at bounding box center [1047, 157] width 100 height 19
click at [279, 191] on input "9769223863" at bounding box center [268, 183] width 279 height 34
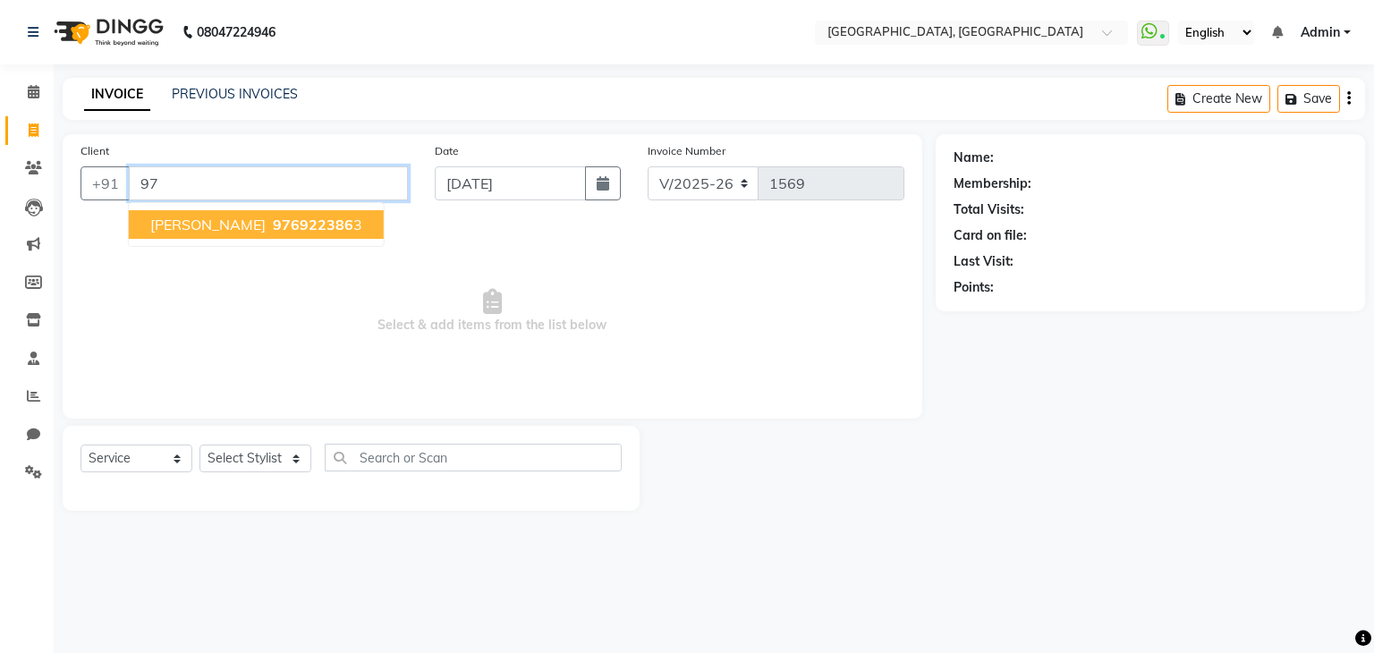
type input "9"
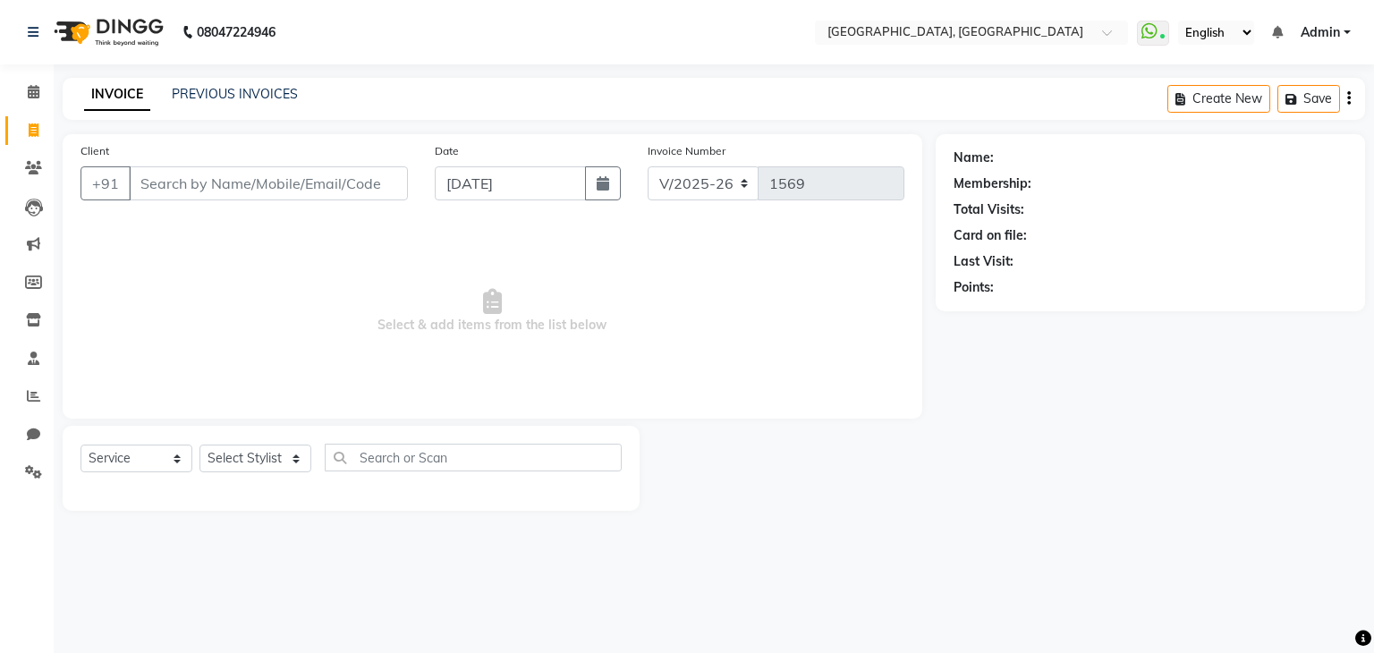
click at [281, 123] on main "INVOICE PREVIOUS INVOICES Create New Save Client +91 Date 01-09-2025 Invoice Nu…" at bounding box center [714, 308] width 1320 height 460
click at [172, 173] on input "Client" at bounding box center [268, 183] width 279 height 34
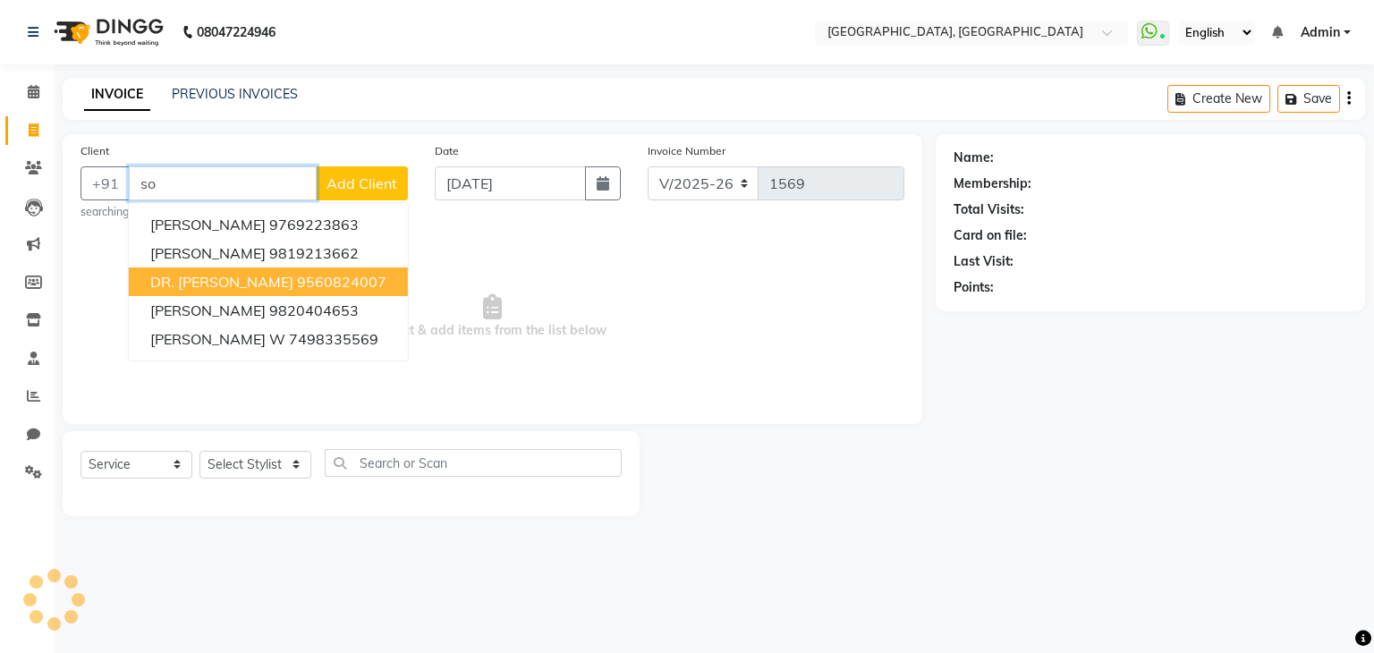
type input "s"
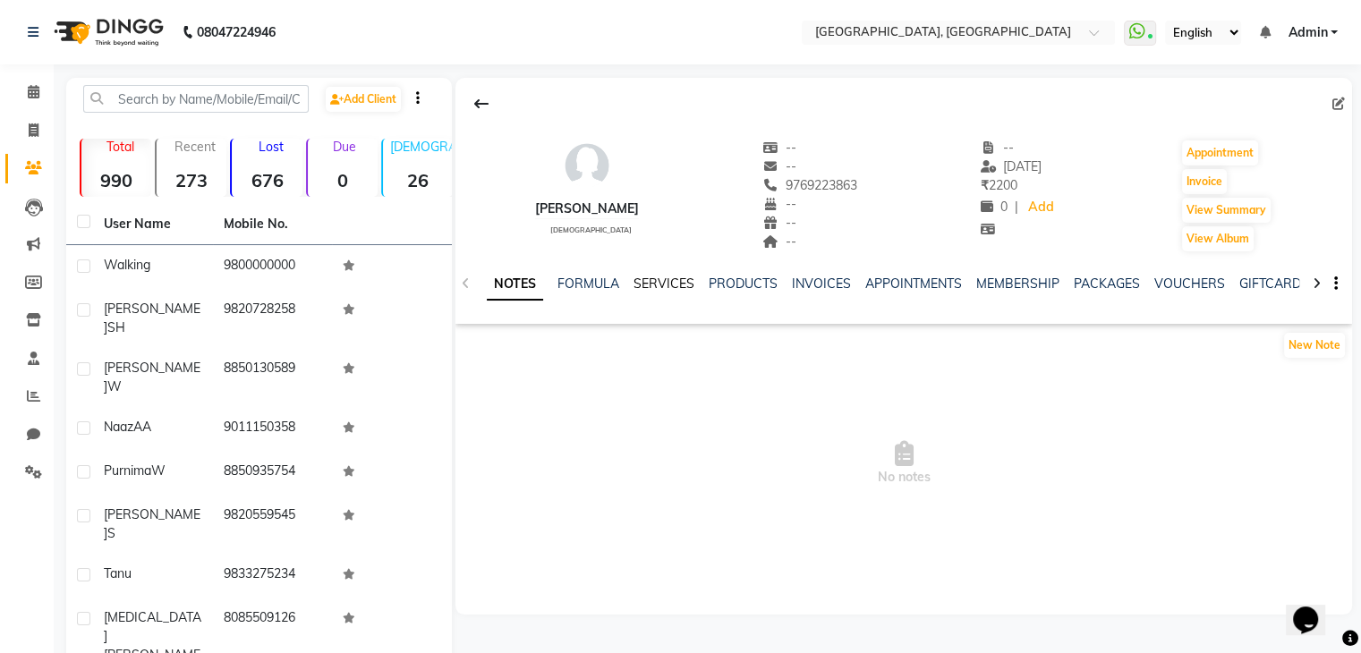
click at [666, 283] on link "SERVICES" at bounding box center [663, 284] width 61 height 16
